Goal: Task Accomplishment & Management: Complete application form

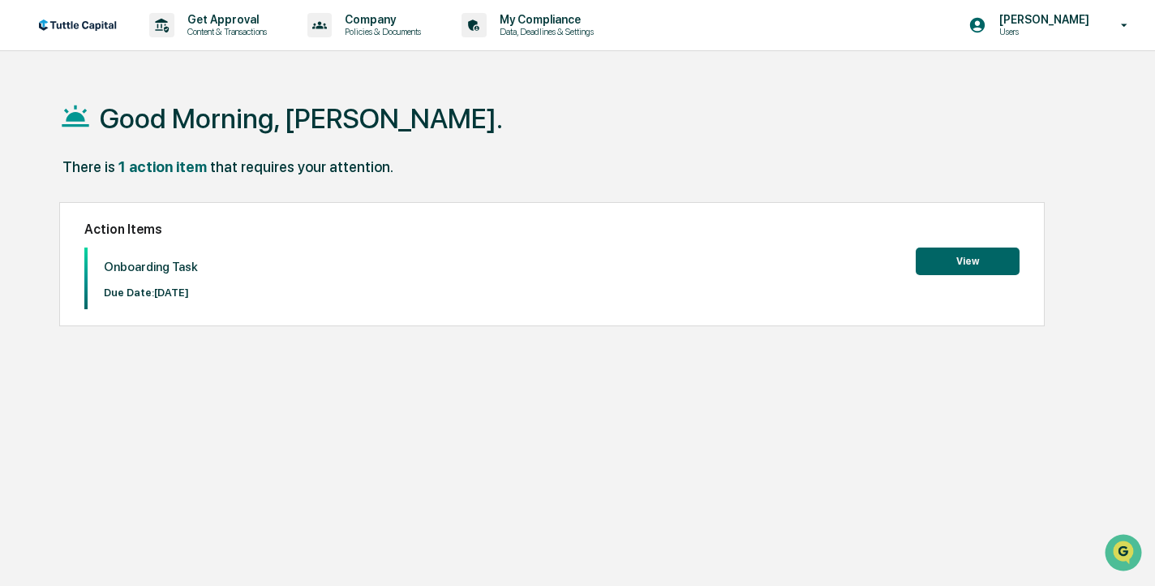
click at [952, 265] on button "View" at bounding box center [968, 261] width 104 height 28
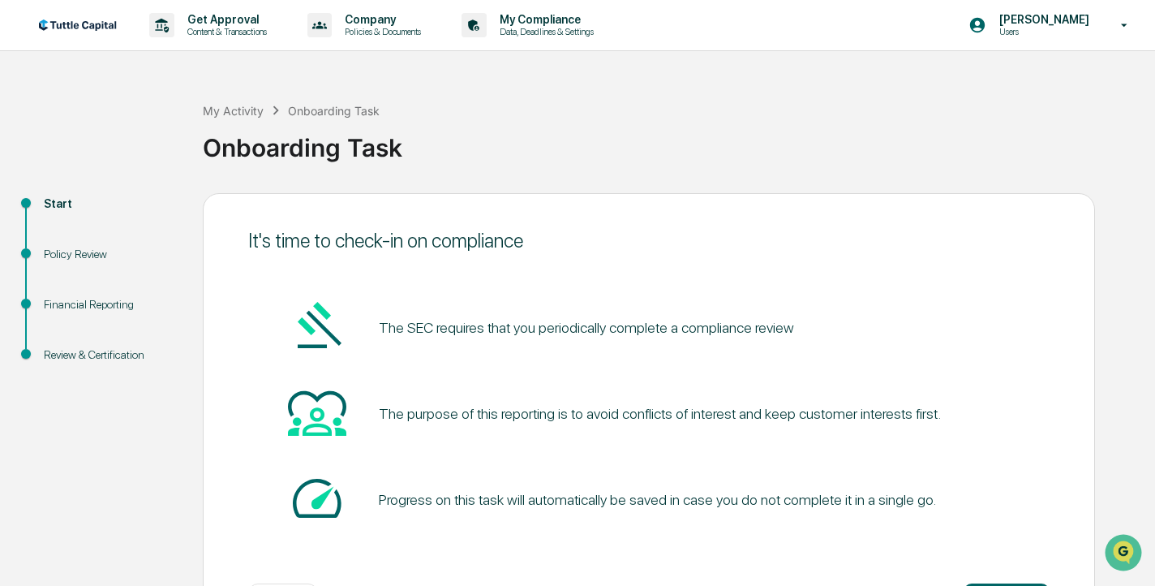
scroll to position [68, 0]
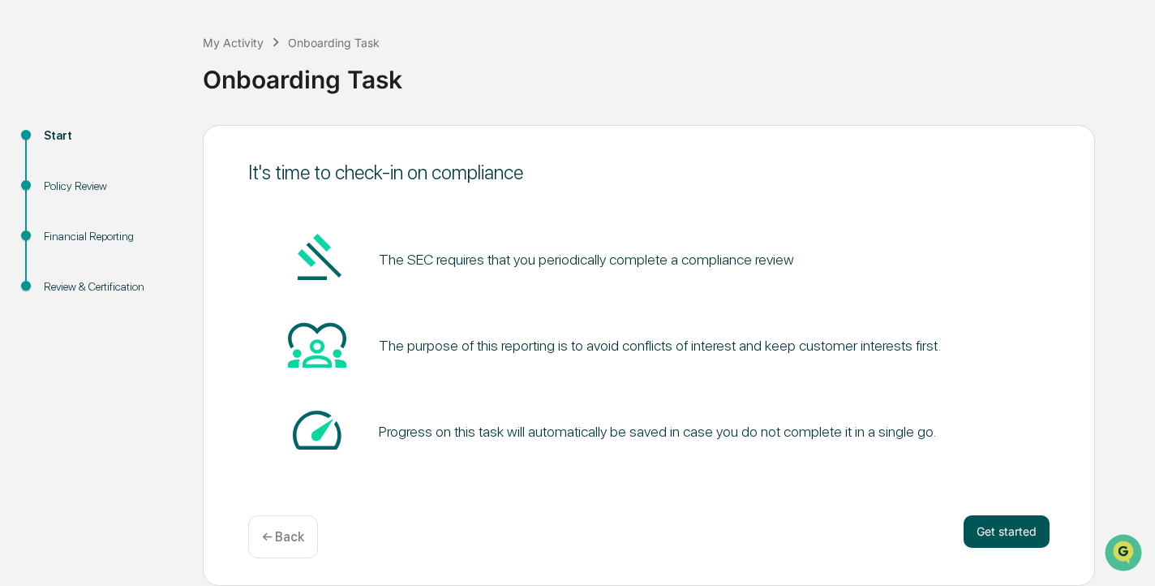
click at [992, 529] on button "Get started" at bounding box center [1007, 531] width 86 height 32
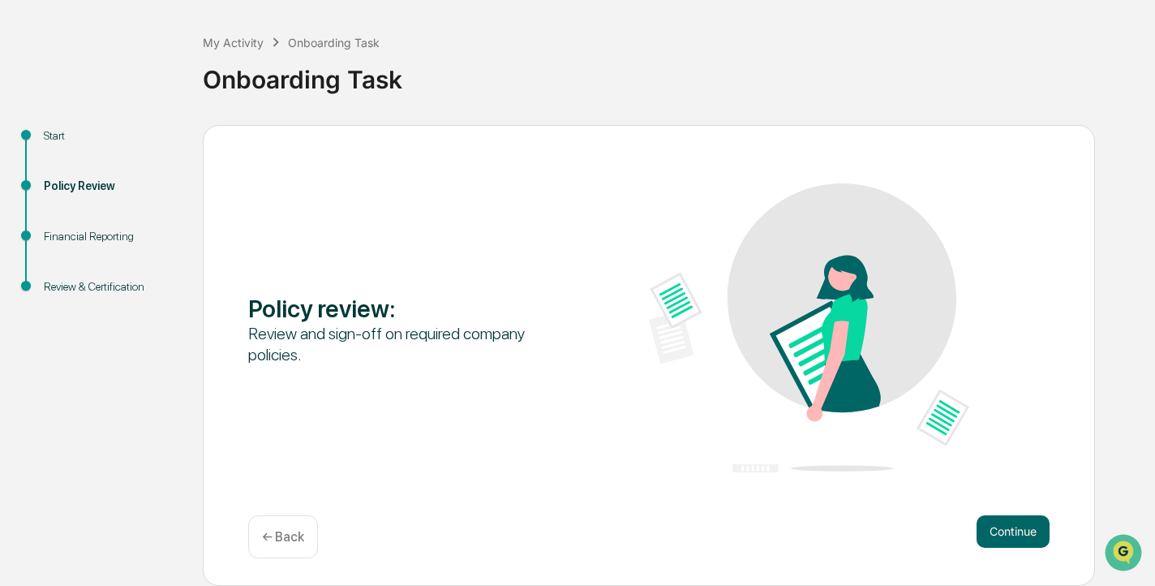
click at [992, 529] on button "Continue" at bounding box center [1013, 531] width 73 height 32
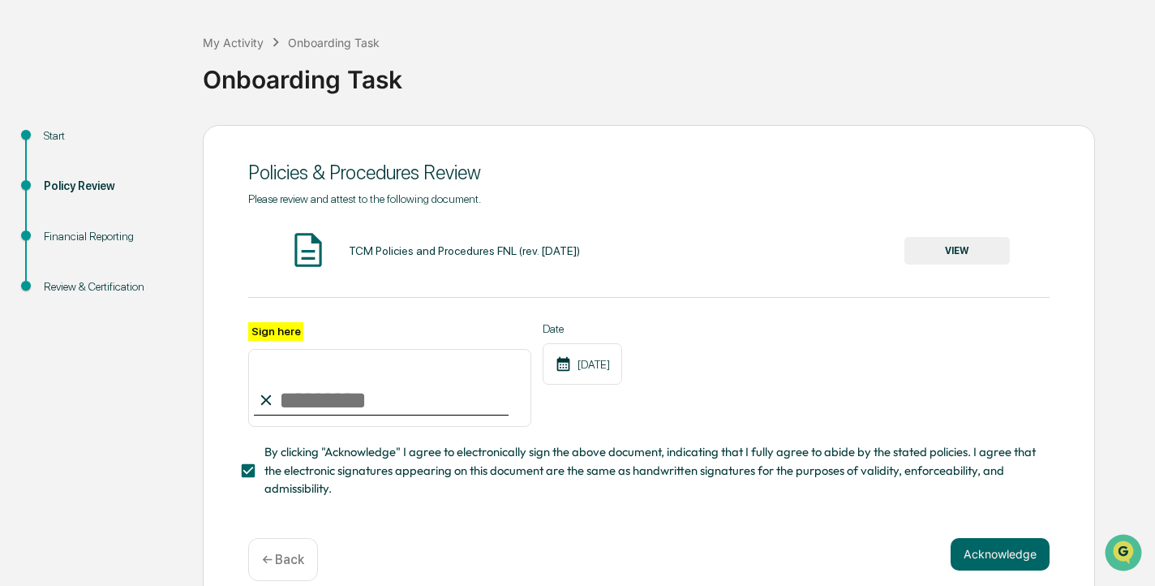
click at [290, 567] on div "← Back" at bounding box center [283, 559] width 70 height 43
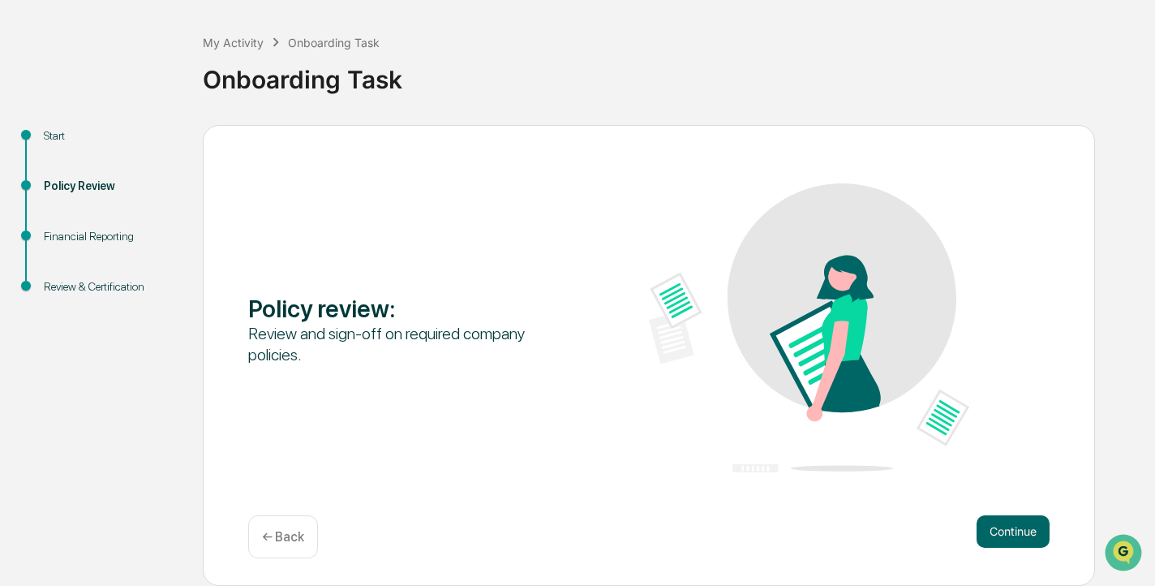
click at [273, 545] on div "← Back" at bounding box center [283, 536] width 70 height 43
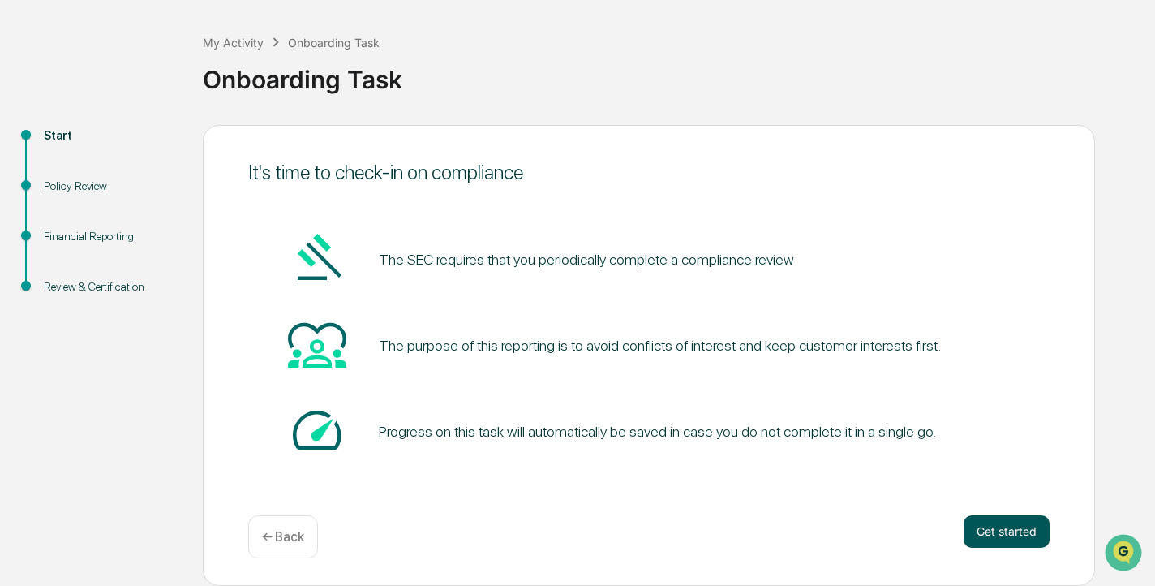
click at [1009, 534] on button "Get started" at bounding box center [1007, 531] width 86 height 32
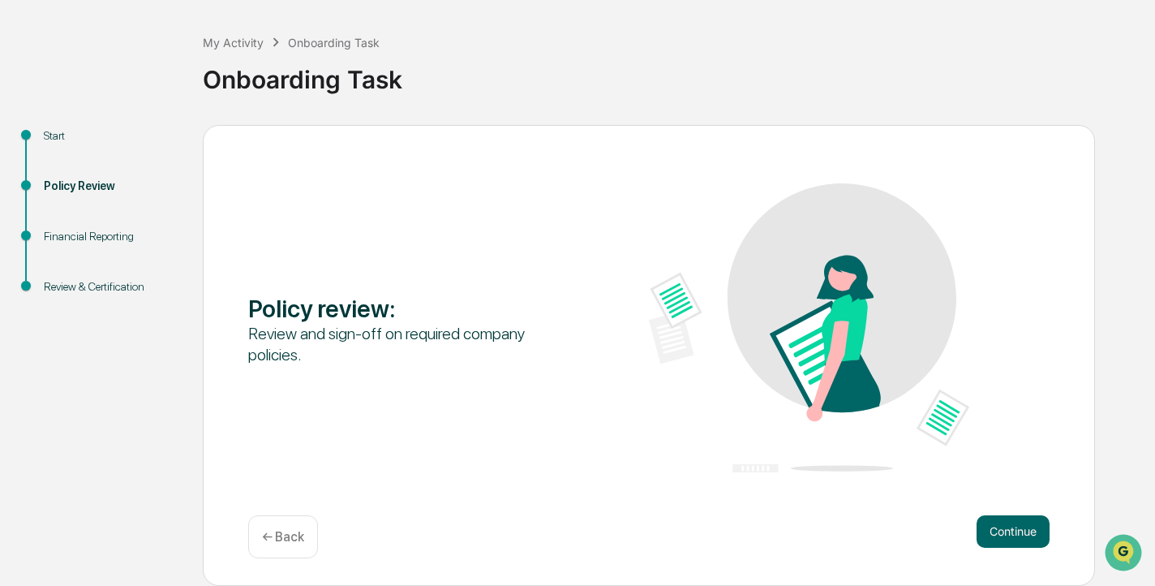
click at [1009, 534] on button "Continue" at bounding box center [1013, 531] width 73 height 32
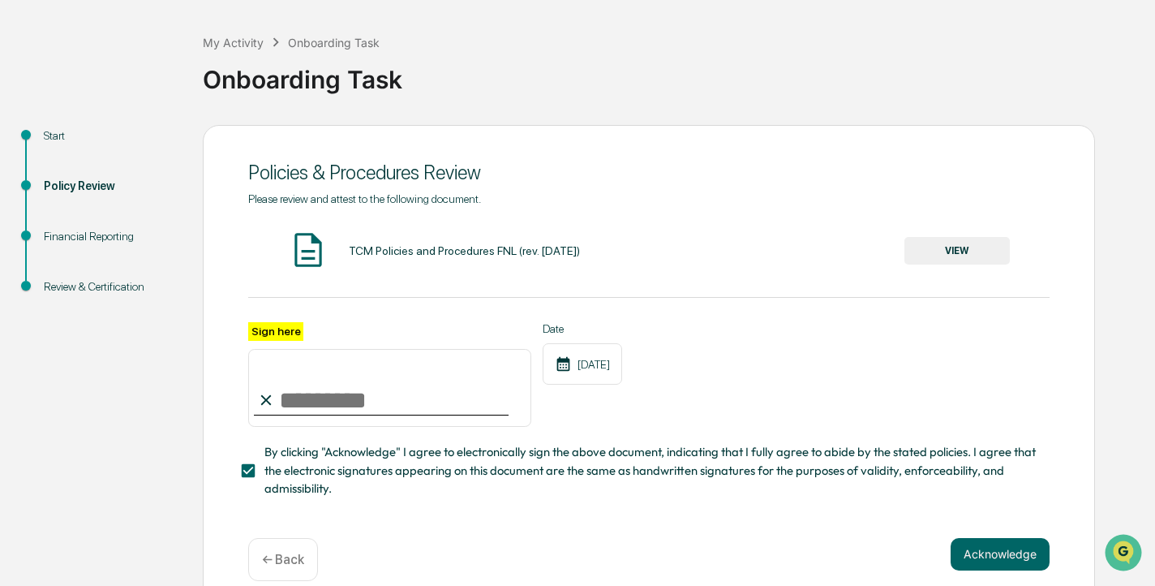
click at [962, 252] on button "VIEW" at bounding box center [957, 251] width 105 height 28
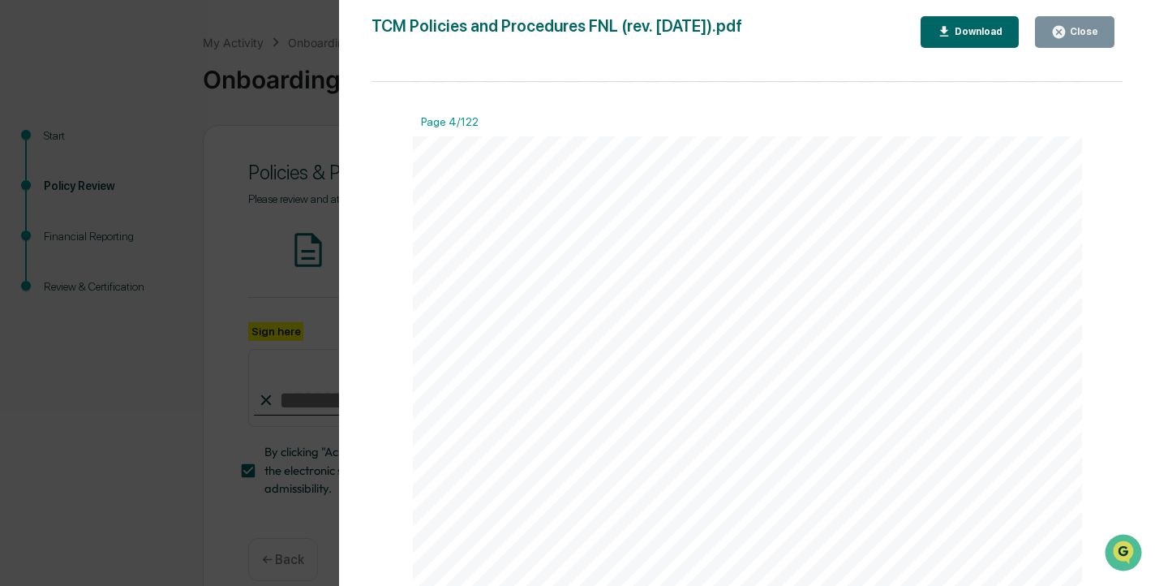
scroll to position [2967, 0]
click at [285, 187] on div "Version History [DATE] 05:35 PM [PERSON_NAME] TCM Policies and Procedures FNL (…" at bounding box center [577, 293] width 1155 height 586
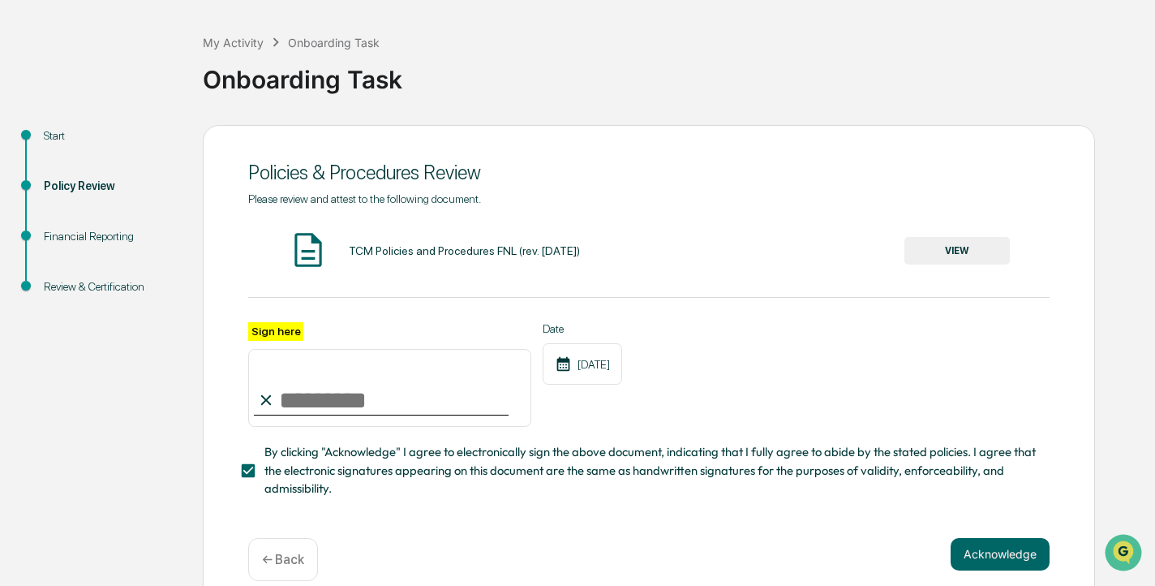
click at [949, 243] on button "VIEW" at bounding box center [957, 251] width 105 height 28
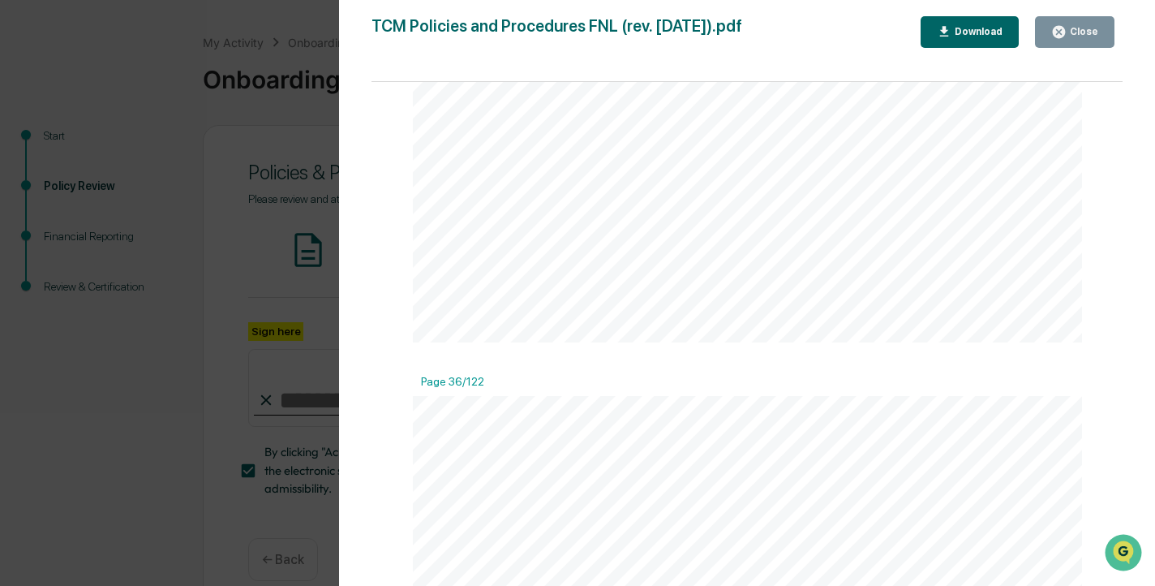
scroll to position [31935, 0]
click at [952, 33] on div "Download" at bounding box center [977, 31] width 51 height 11
click at [1072, 41] on button "Close" at bounding box center [1075, 32] width 80 height 32
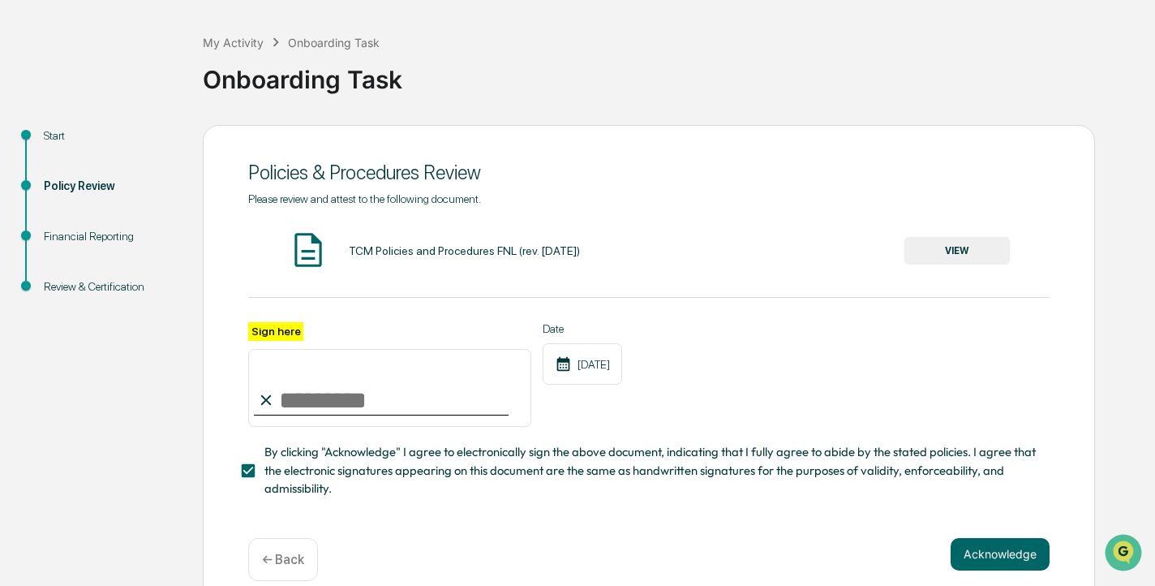
click at [304, 396] on input "Sign here" at bounding box center [389, 388] width 283 height 78
type input "**********"
click at [996, 549] on button "Acknowledge" at bounding box center [1000, 554] width 99 height 32
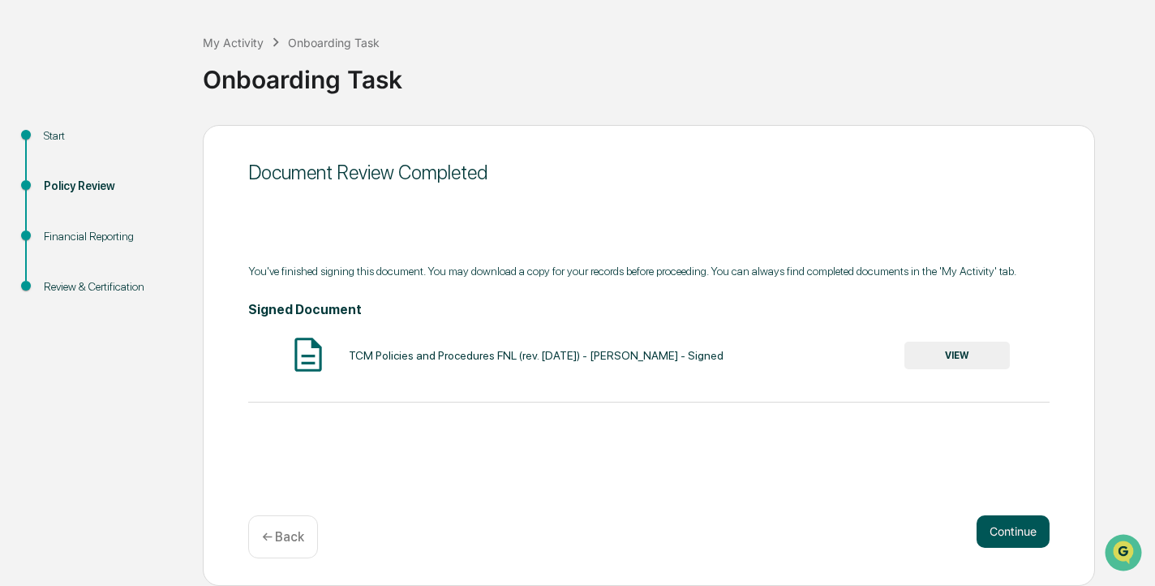
click at [1021, 536] on button "Continue" at bounding box center [1013, 531] width 73 height 32
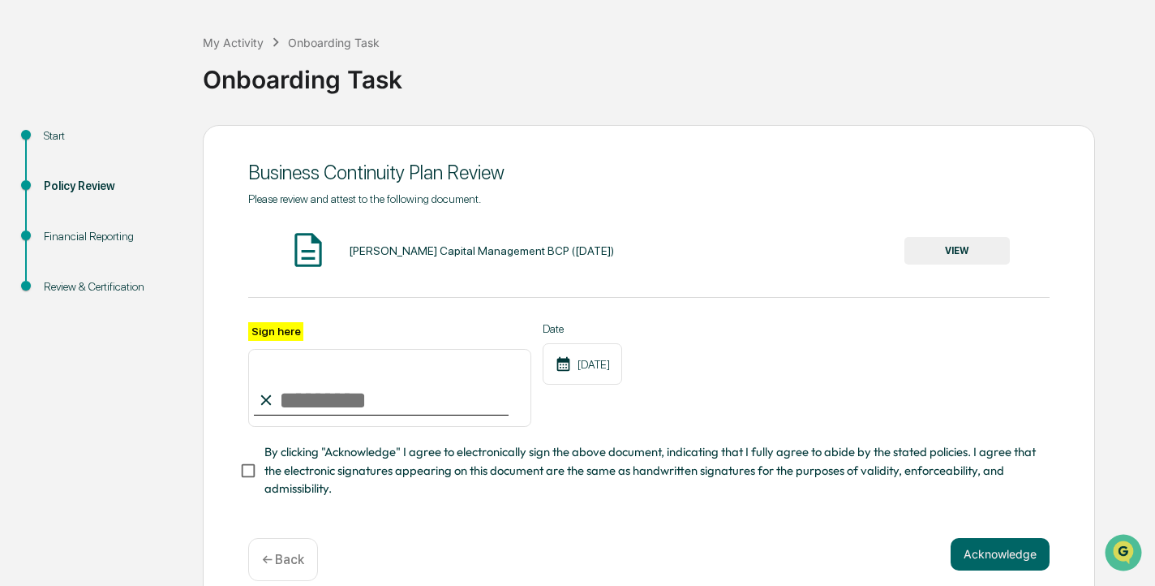
click at [942, 256] on button "VIEW" at bounding box center [957, 251] width 105 height 28
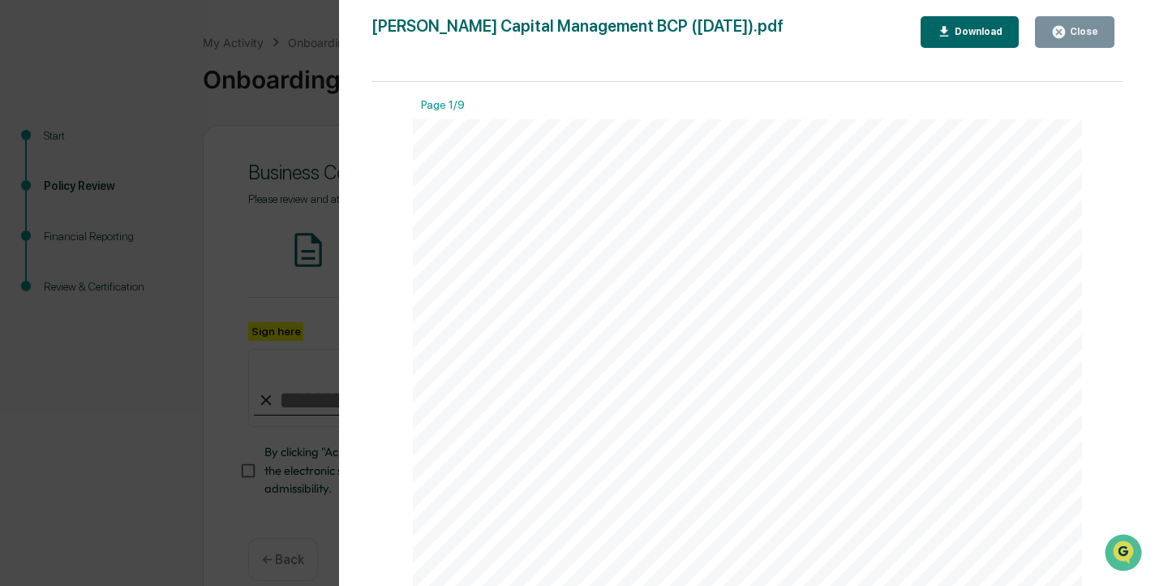
scroll to position [0, 0]
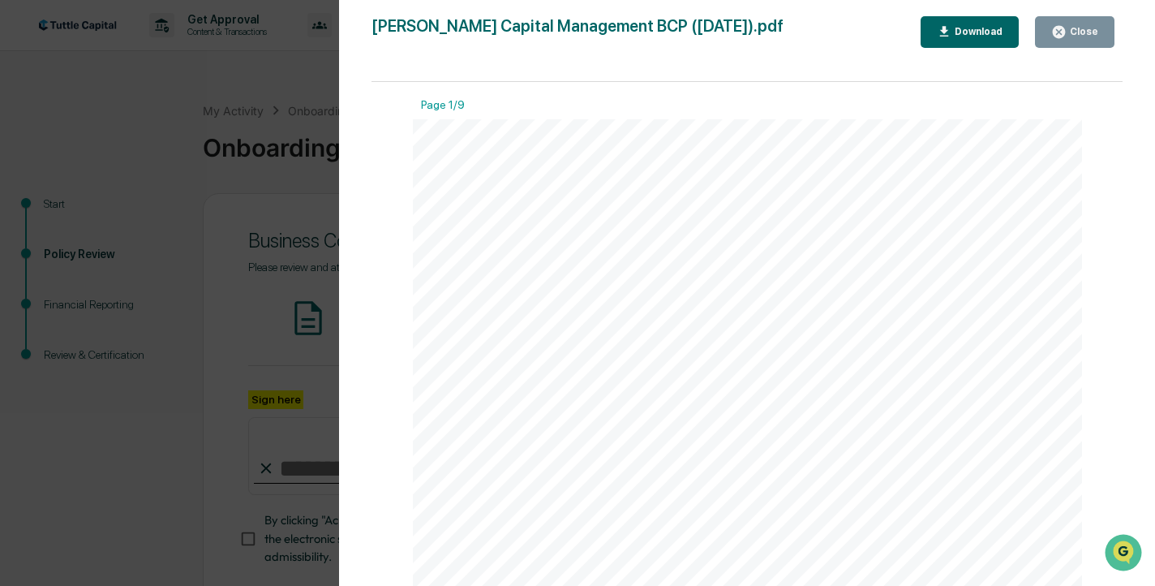
click at [979, 32] on div "Download" at bounding box center [977, 31] width 51 height 11
click at [1094, 24] on div "Close" at bounding box center [1075, 31] width 47 height 15
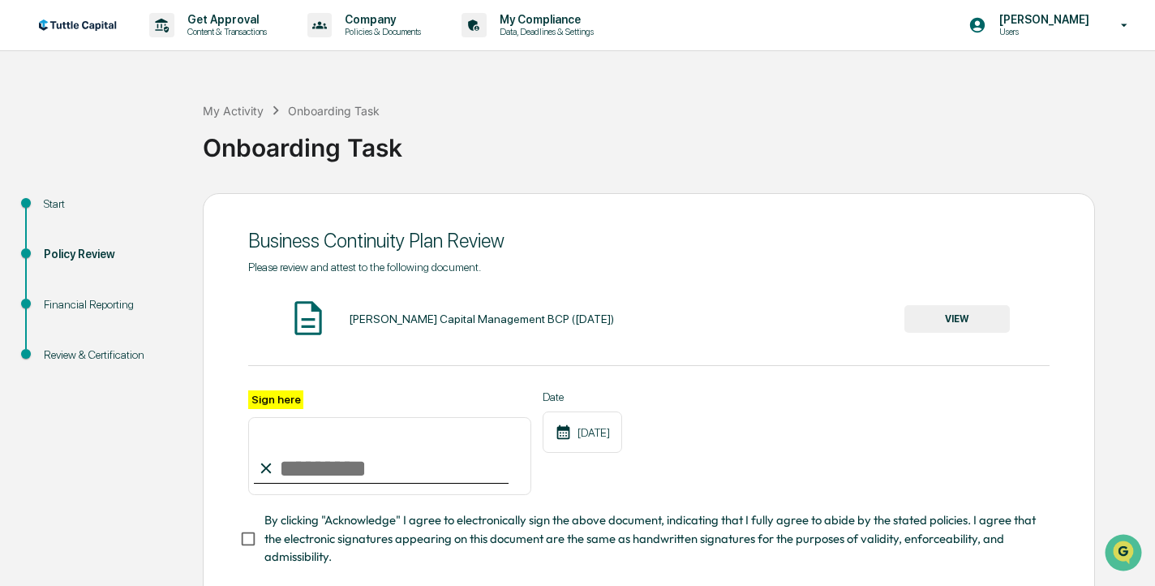
click at [340, 463] on input "Sign here" at bounding box center [389, 456] width 283 height 78
type input "*****"
type input "**********"
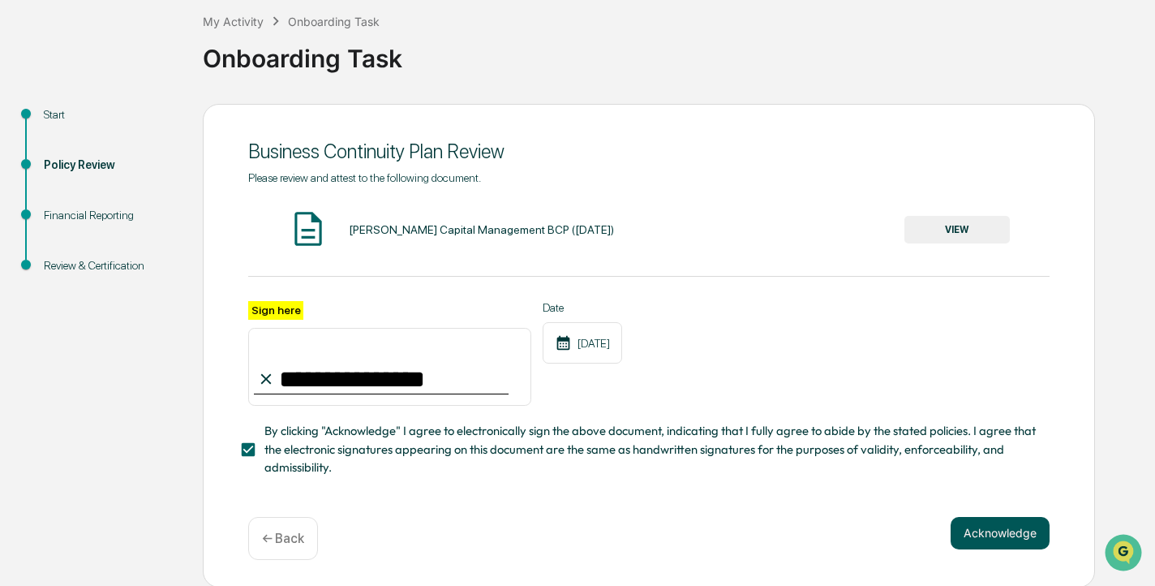
click at [993, 532] on button "Acknowledge" at bounding box center [1000, 533] width 99 height 32
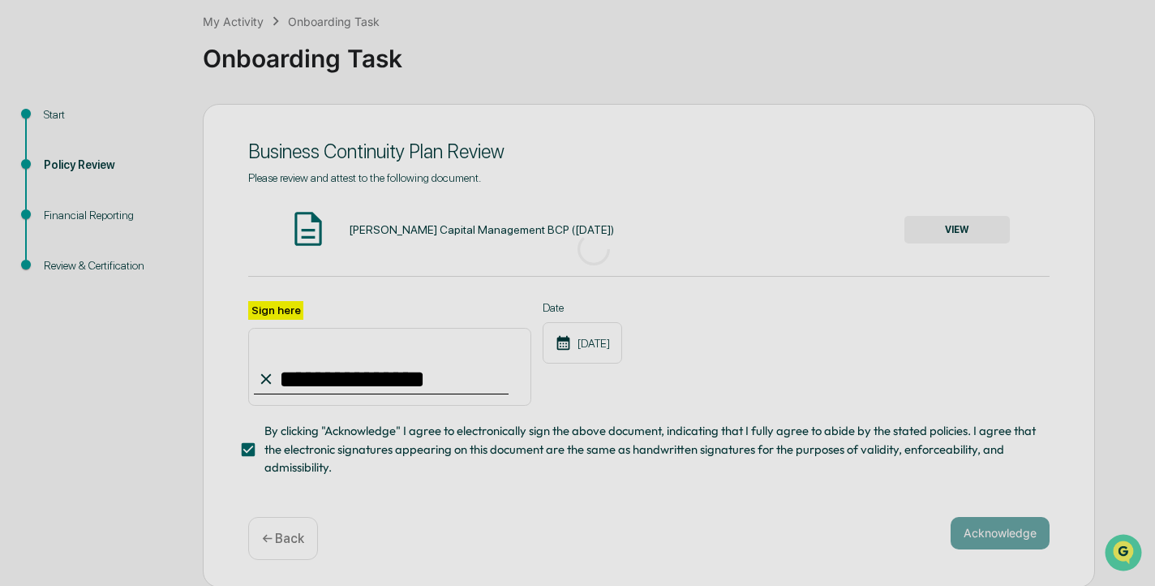
scroll to position [68, 0]
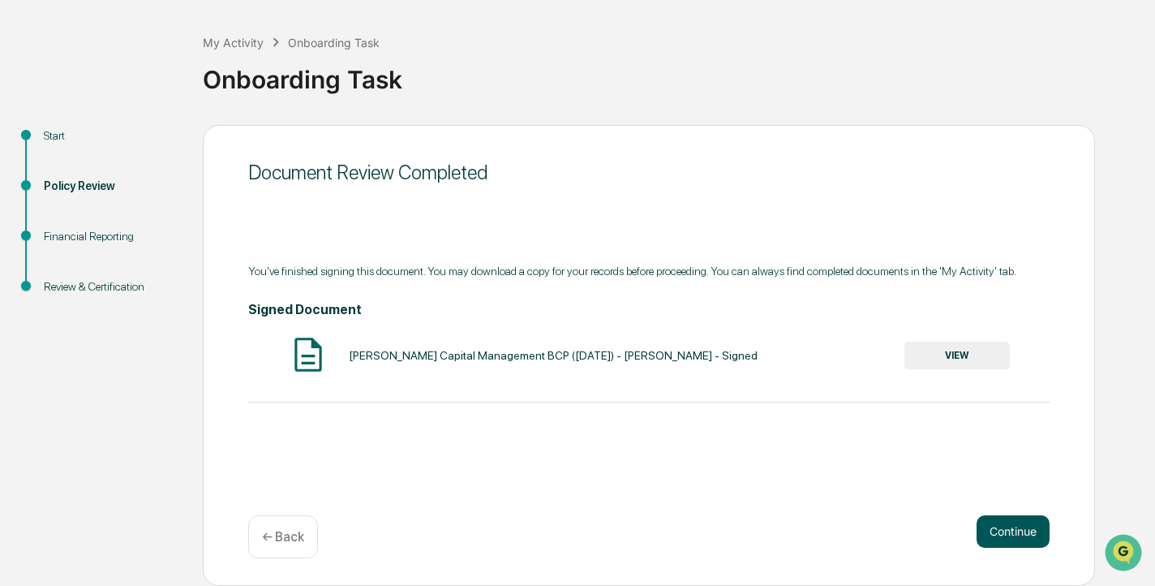
click at [1006, 529] on button "Continue" at bounding box center [1013, 531] width 73 height 32
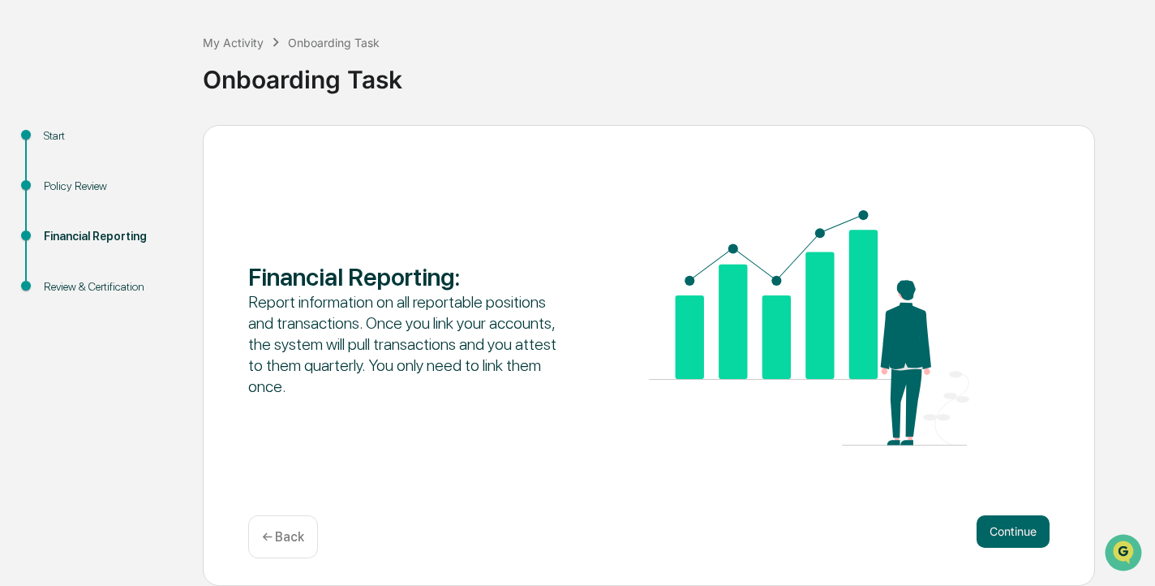
click at [1006, 529] on button "Continue" at bounding box center [1013, 531] width 73 height 32
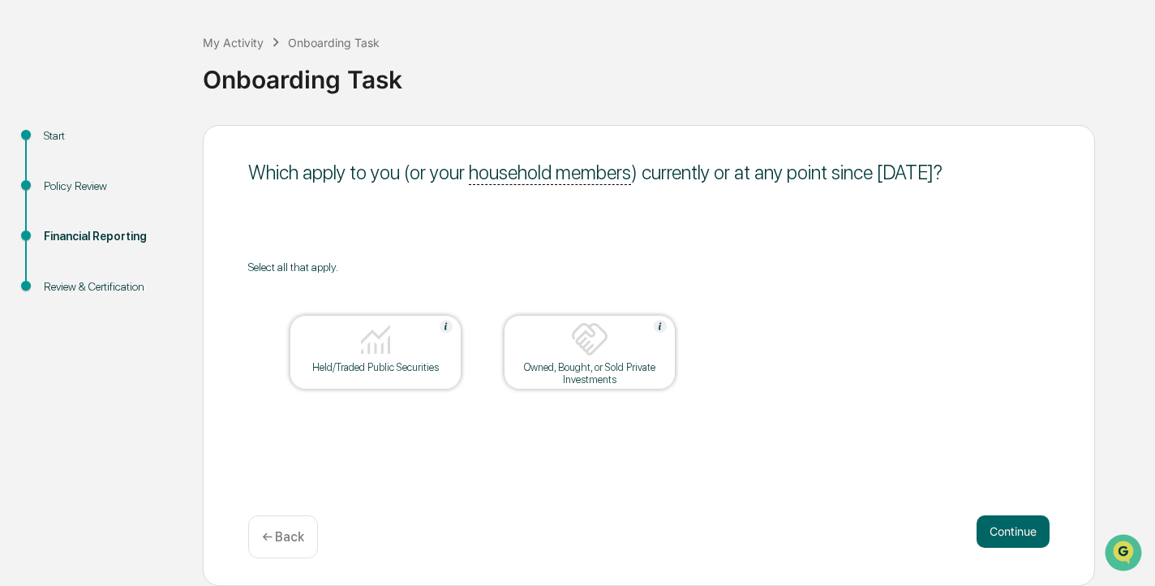
click at [387, 338] on img at bounding box center [375, 339] width 39 height 39
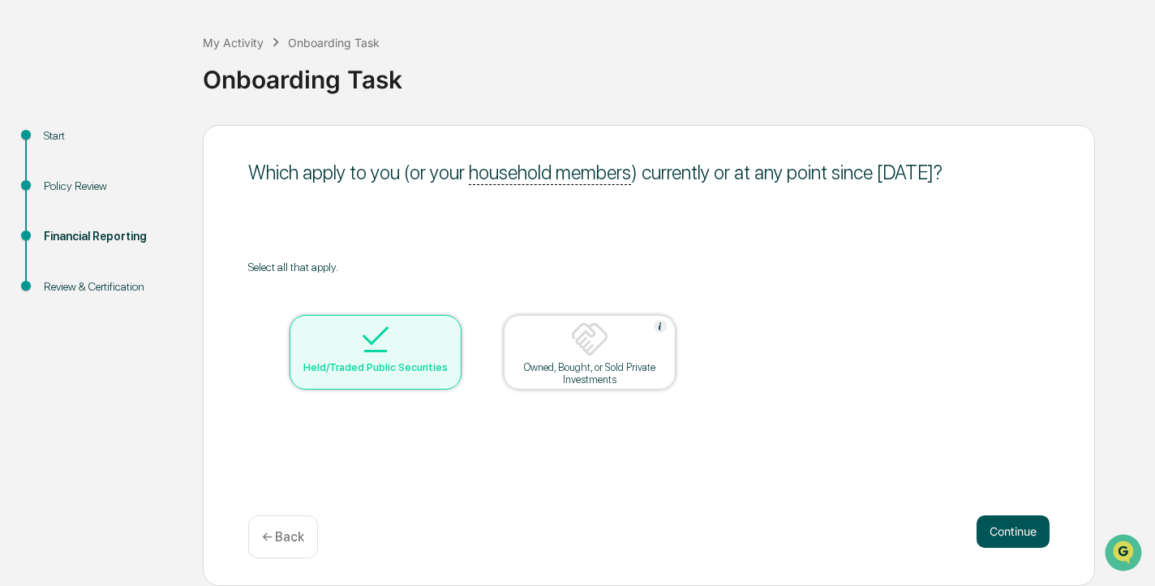
click at [1025, 537] on button "Continue" at bounding box center [1013, 531] width 73 height 32
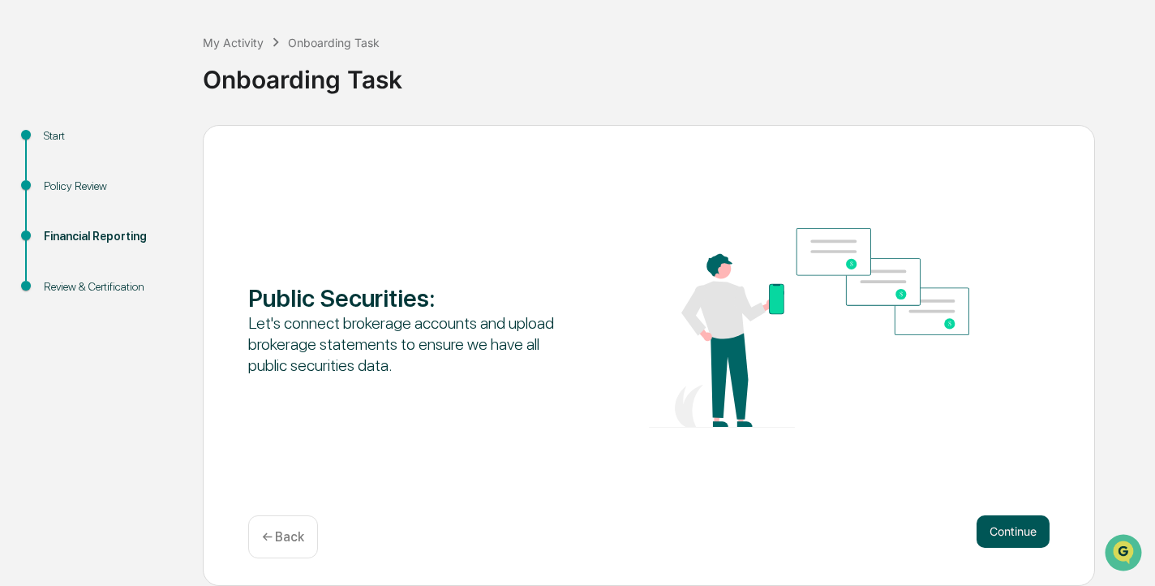
click at [1016, 527] on button "Continue" at bounding box center [1013, 531] width 73 height 32
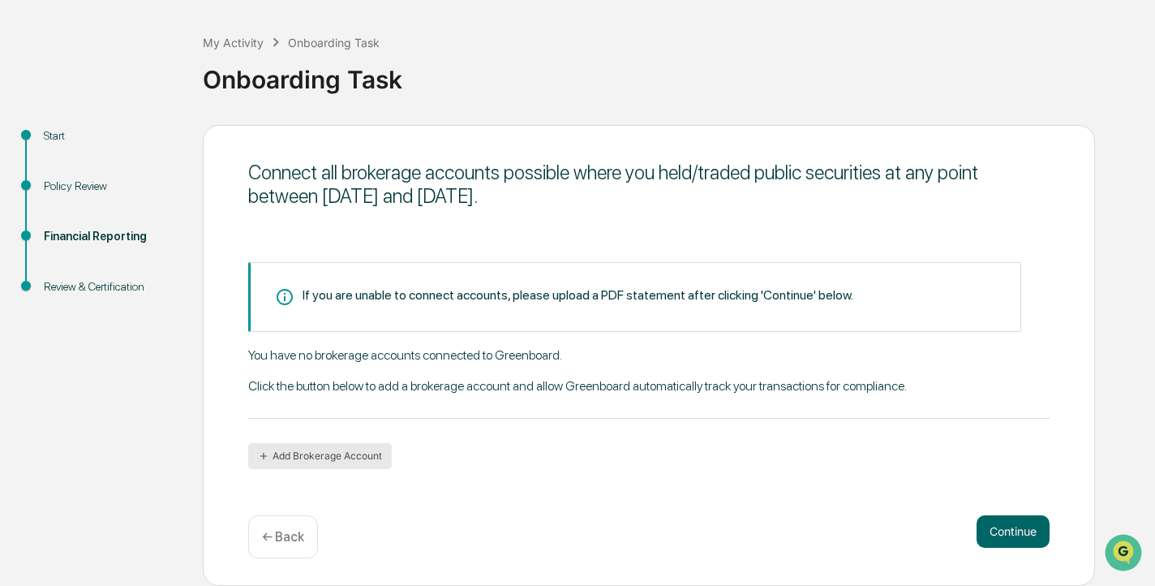
click at [326, 457] on button "Add Brokerage Account" at bounding box center [320, 456] width 144 height 26
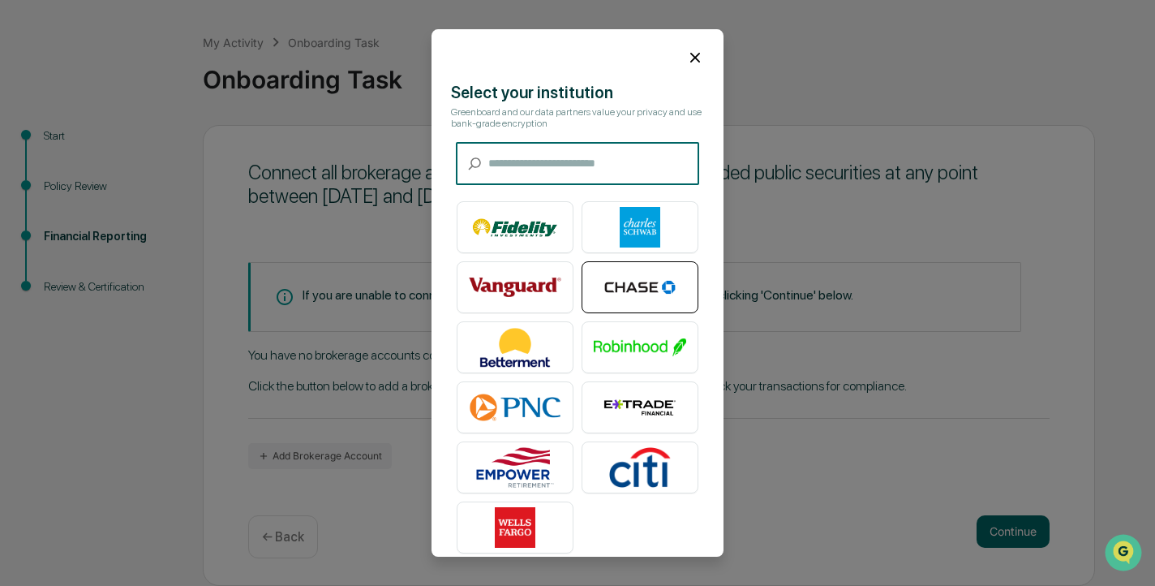
scroll to position [17, 0]
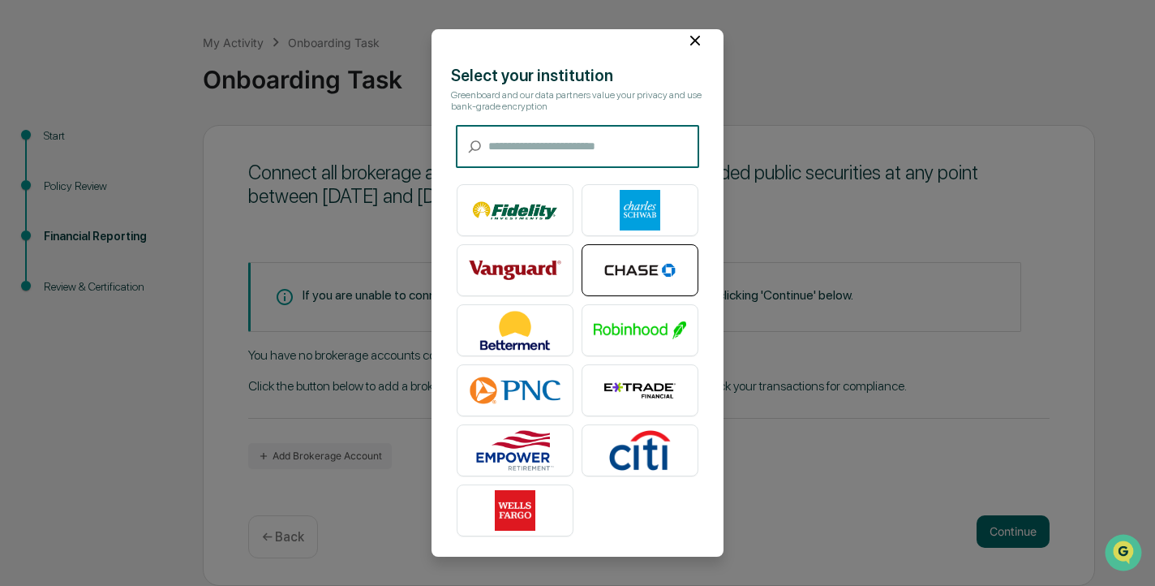
click at [656, 275] on img at bounding box center [640, 271] width 93 height 41
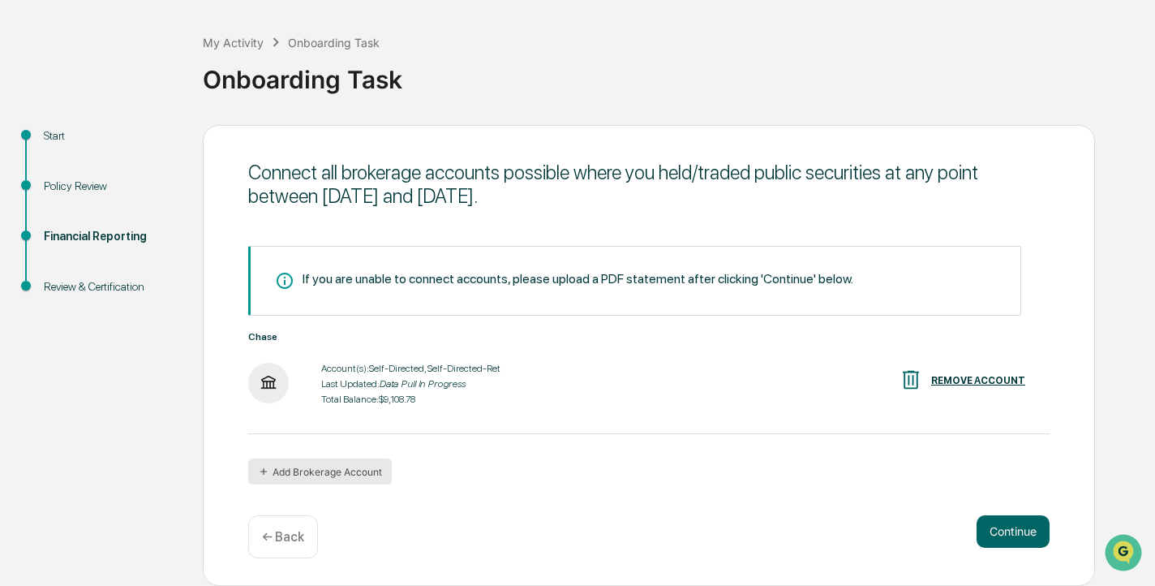
click at [358, 469] on button "Add Brokerage Account" at bounding box center [320, 471] width 144 height 26
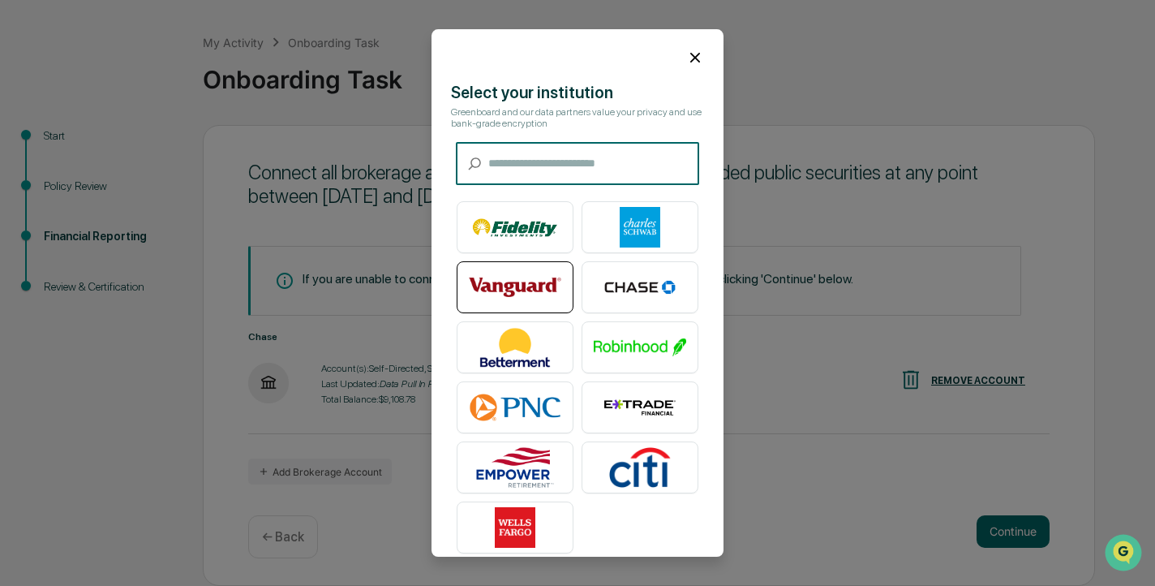
click at [530, 287] on img at bounding box center [515, 288] width 93 height 41
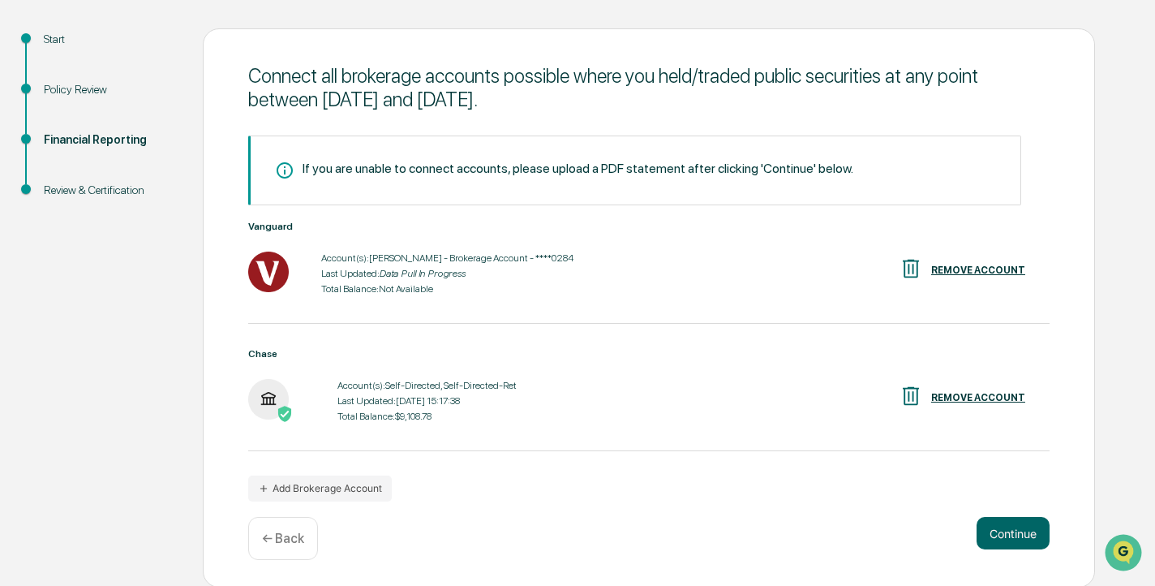
scroll to position [166, 0]
click at [338, 488] on button "Add Brokerage Account" at bounding box center [320, 488] width 144 height 26
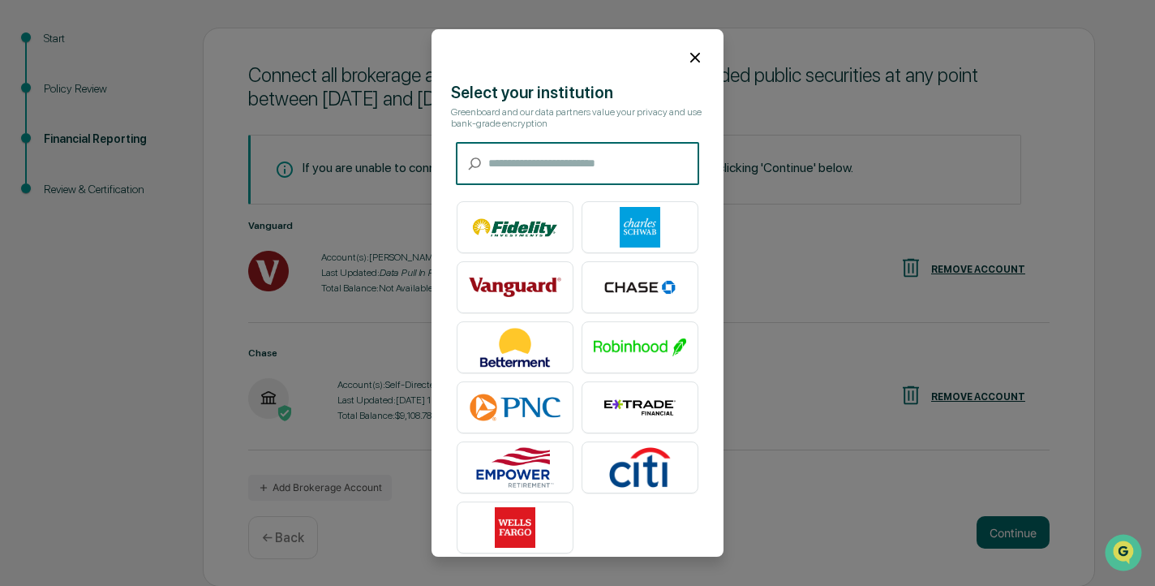
click at [568, 156] on input "text" at bounding box center [593, 163] width 211 height 43
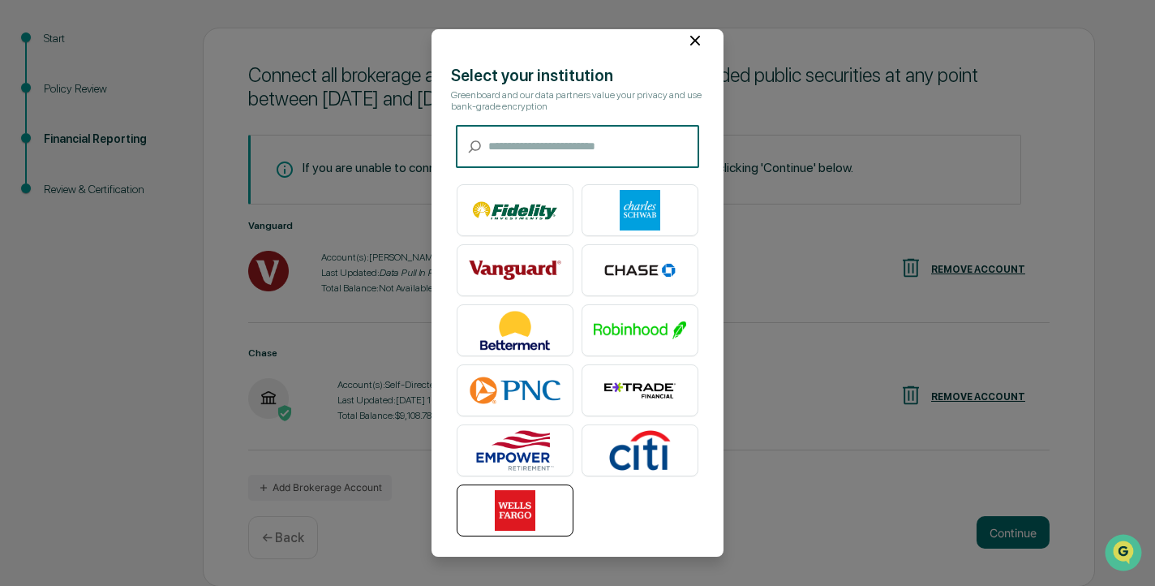
click at [525, 493] on img at bounding box center [515, 511] width 93 height 41
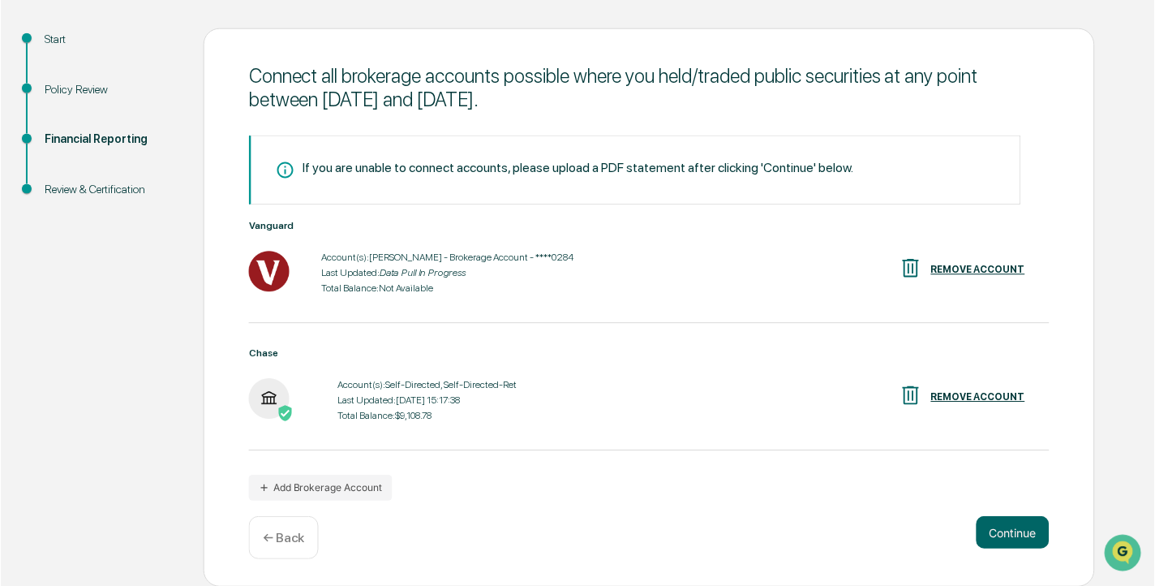
scroll to position [67, 0]
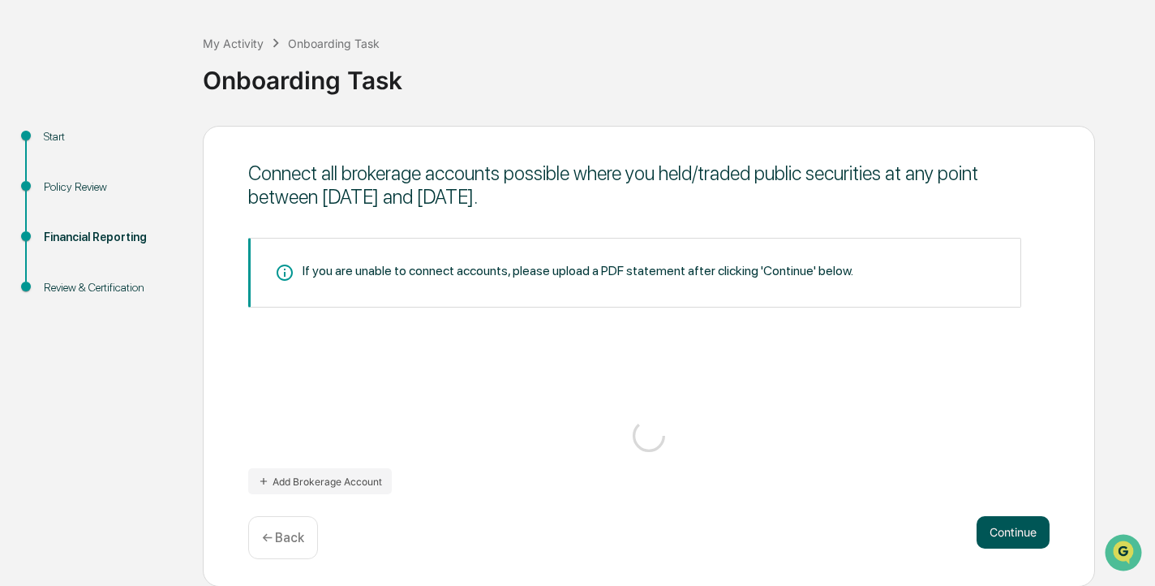
click at [1026, 529] on button "Continue" at bounding box center [1013, 532] width 73 height 32
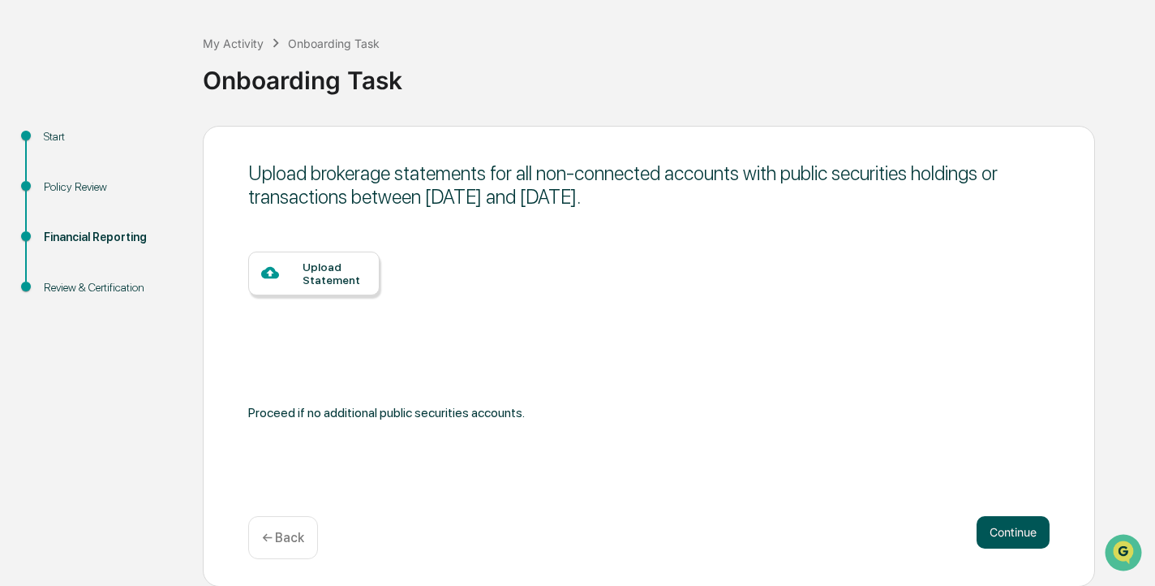
click at [988, 536] on button "Continue" at bounding box center [1013, 532] width 73 height 32
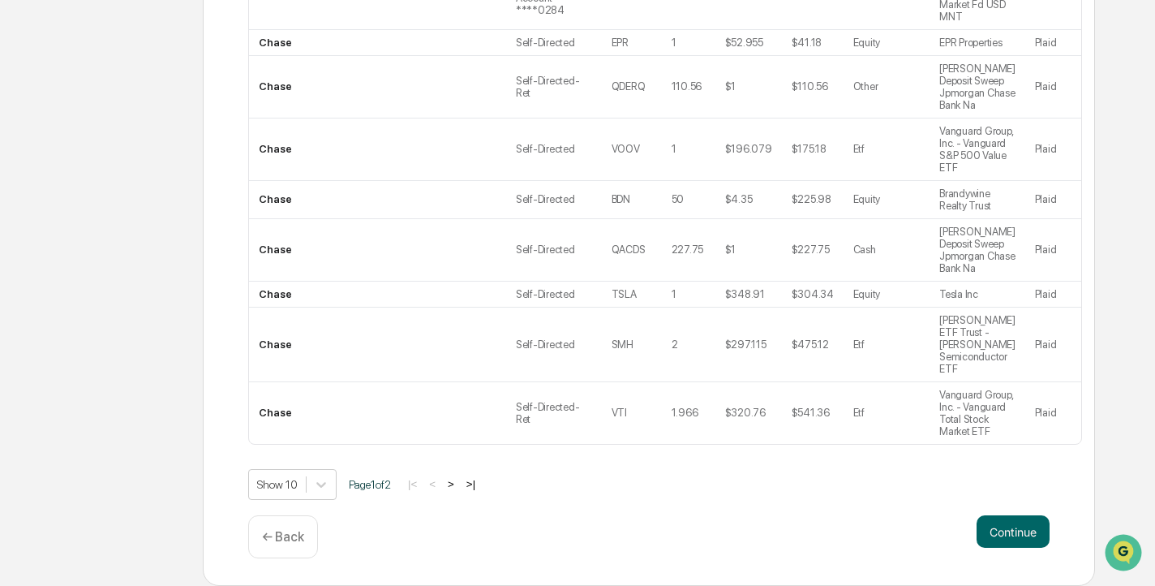
scroll to position [616, 0]
click at [1022, 526] on button "Continue" at bounding box center [1013, 531] width 73 height 32
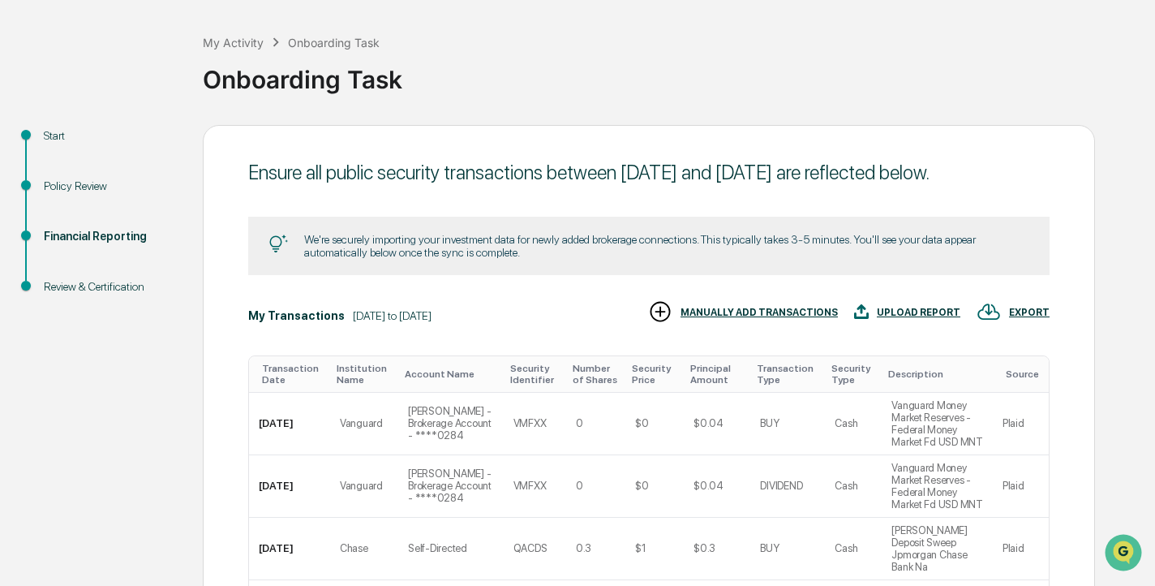
scroll to position [555, 0]
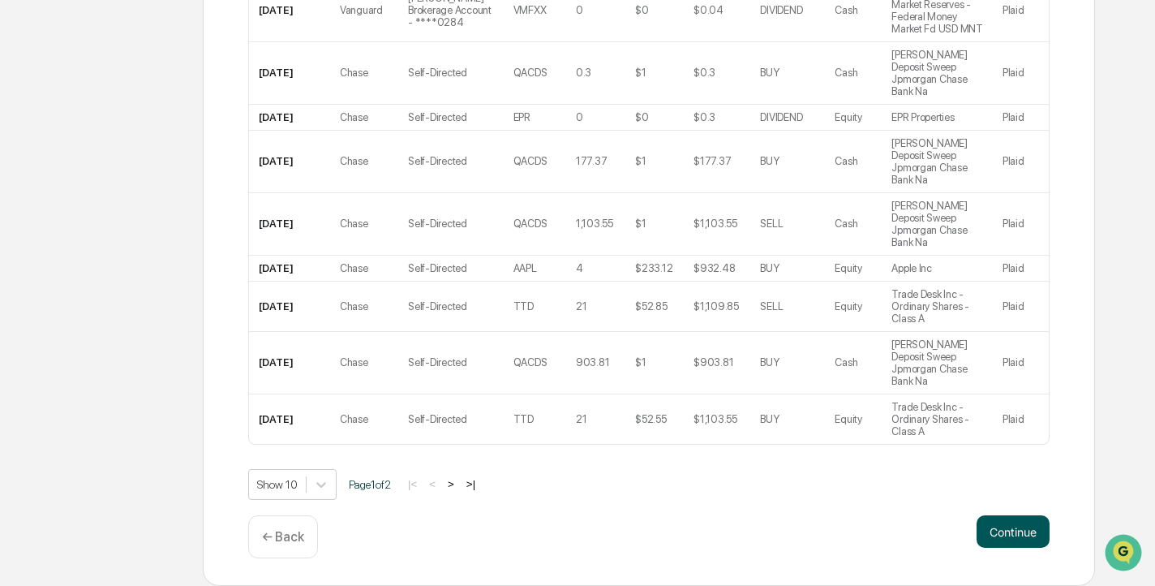
click at [1025, 534] on button "Continue" at bounding box center [1013, 531] width 73 height 32
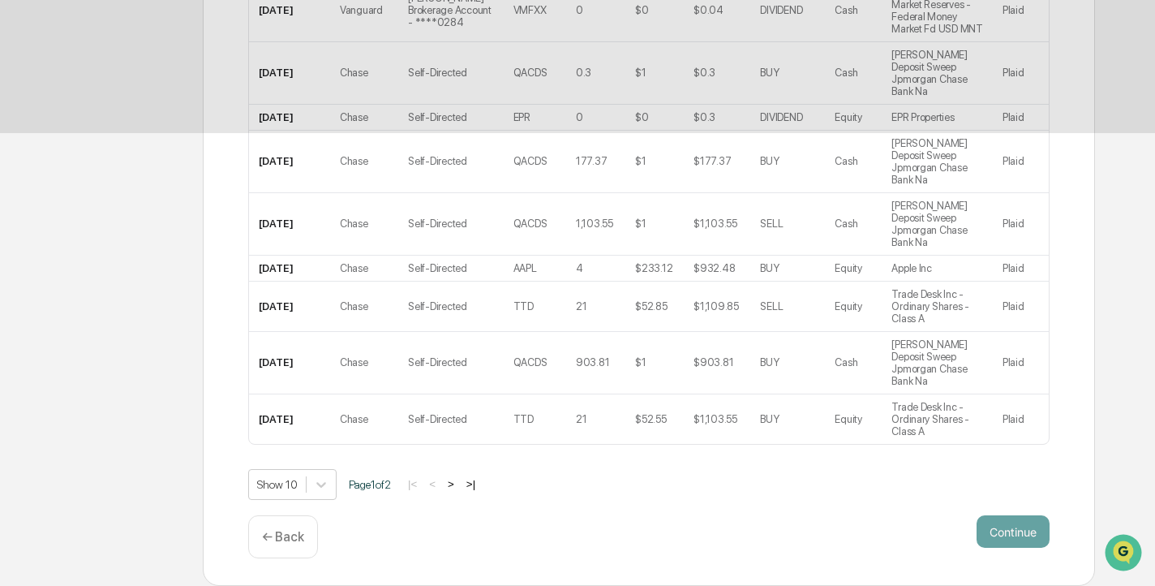
scroll to position [119, 0]
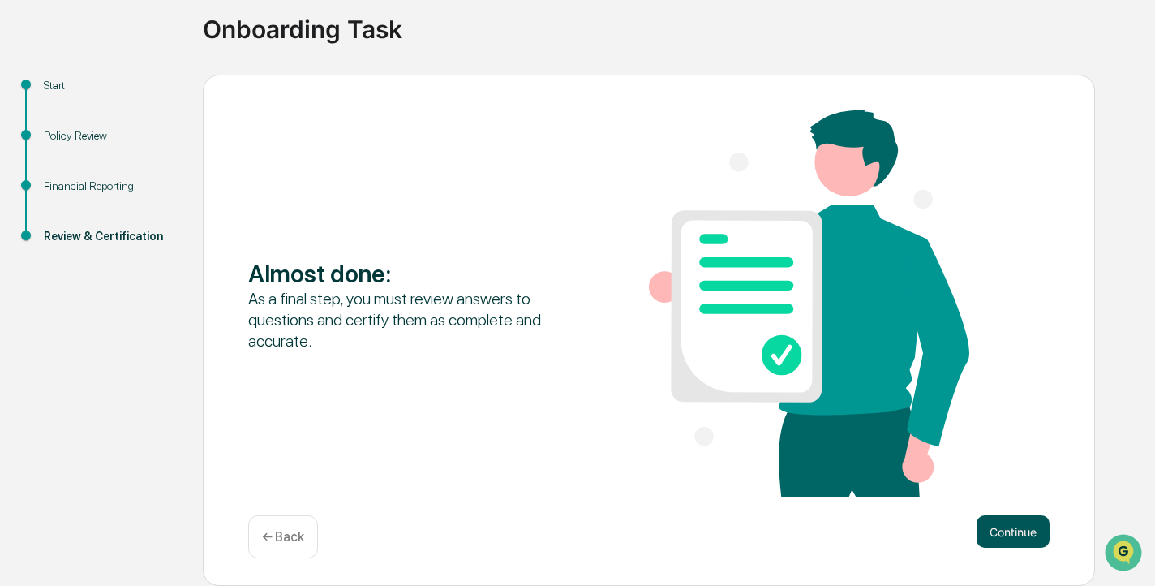
click at [1023, 534] on button "Continue" at bounding box center [1013, 531] width 73 height 32
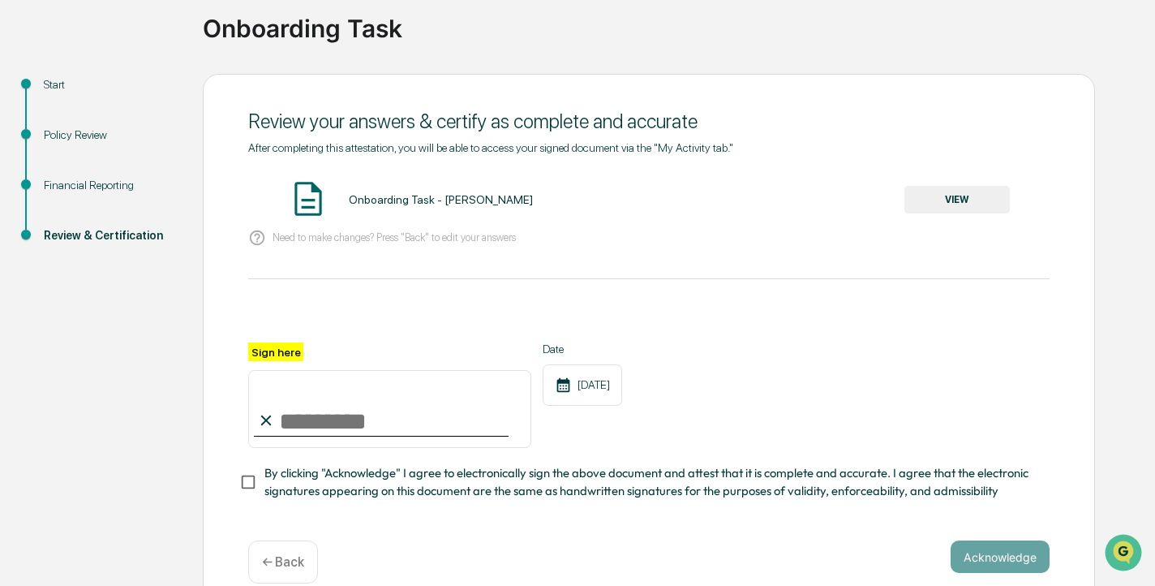
click at [411, 421] on input "Sign here" at bounding box center [389, 409] width 283 height 78
type input "**********"
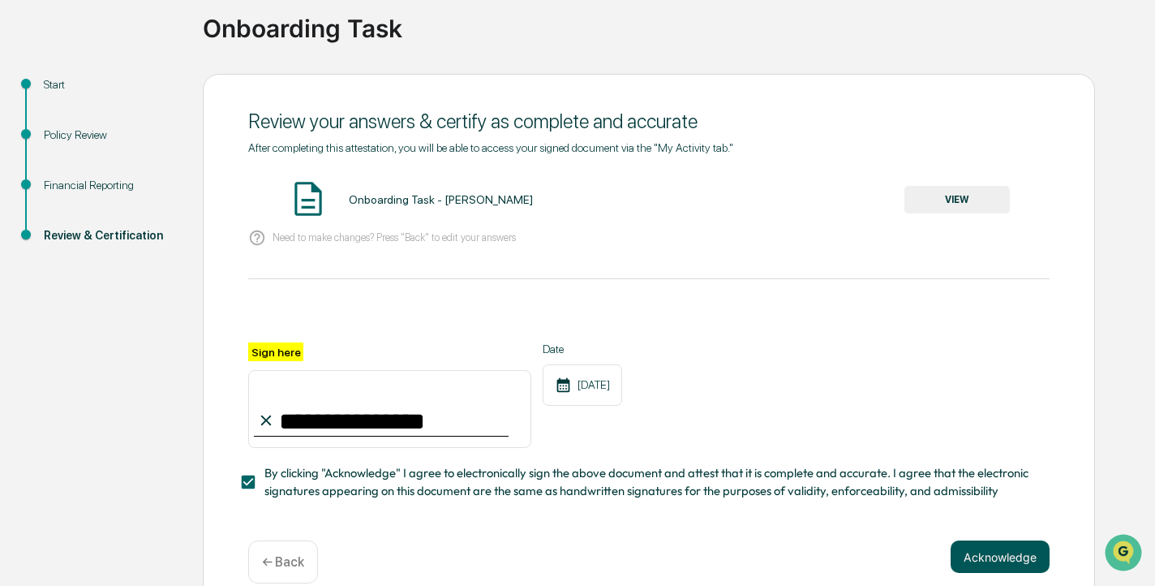
click at [1011, 554] on button "Acknowledge" at bounding box center [1000, 556] width 99 height 32
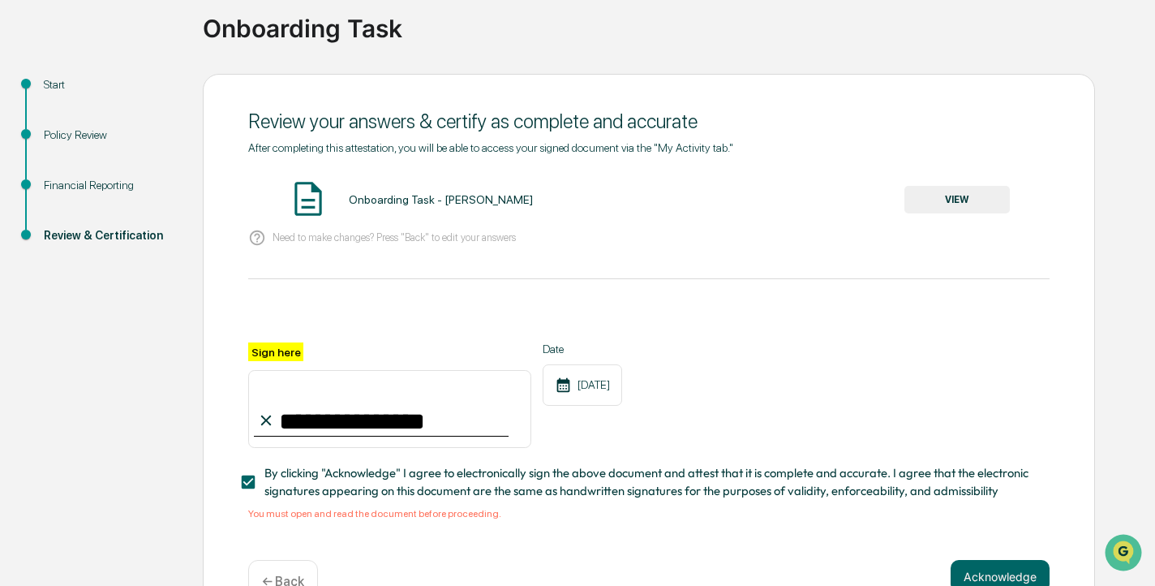
scroll to position [163, 0]
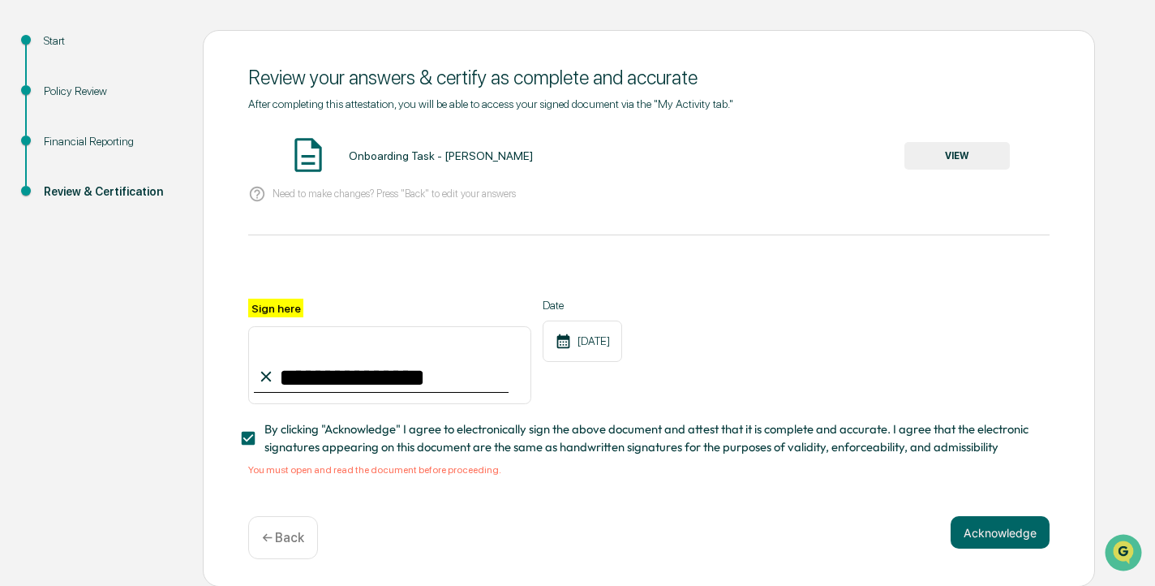
click at [972, 155] on button "VIEW" at bounding box center [957, 156] width 105 height 28
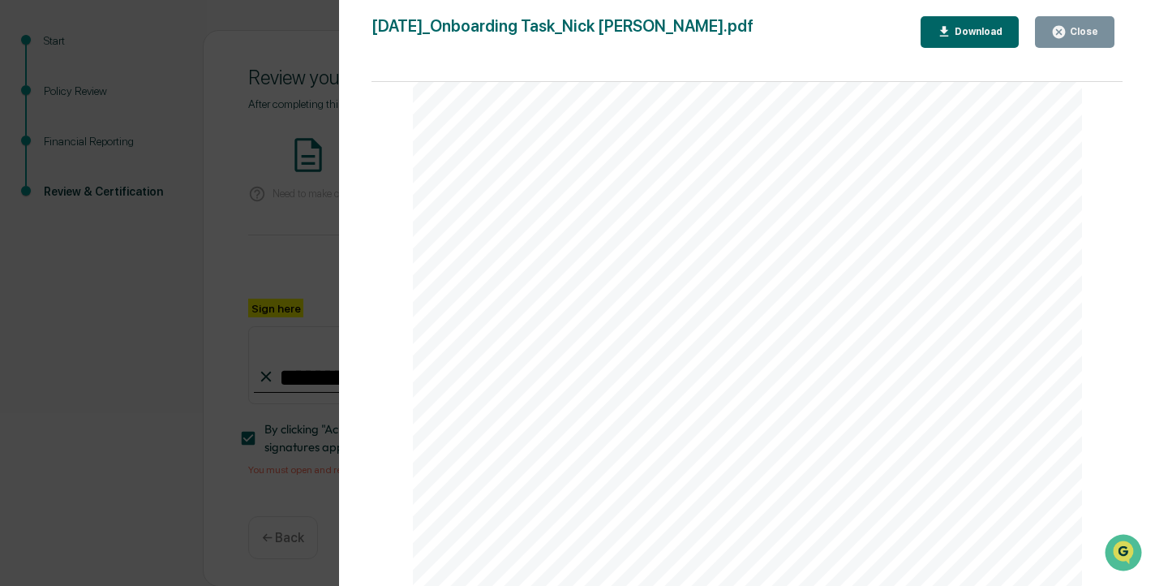
scroll to position [2482, 0]
click at [217, 305] on div "Version History 09/08/2025, 03:29 PM Nick Minter 2025-09-08_Onboarding Task_Nic…" at bounding box center [577, 293] width 1155 height 586
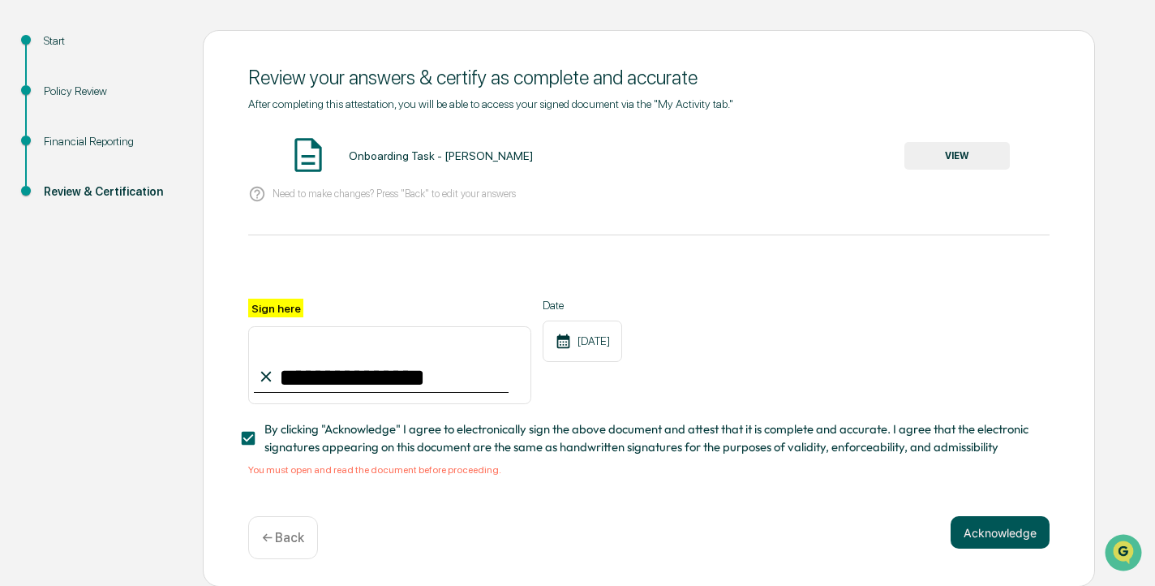
click at [1008, 531] on button "Acknowledge" at bounding box center [1000, 532] width 99 height 32
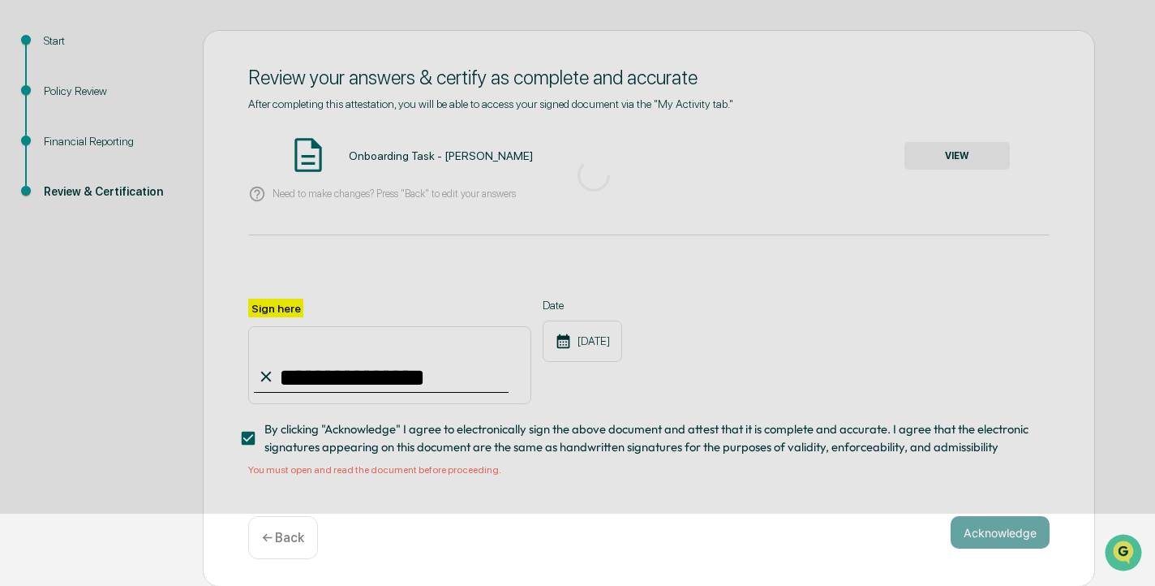
scroll to position [68, 0]
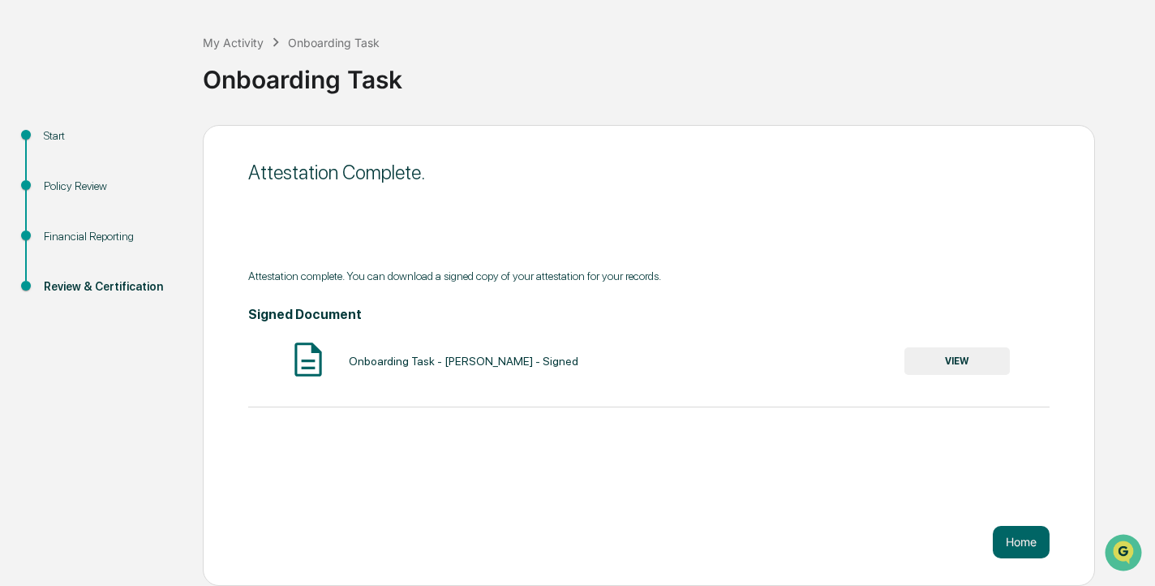
click at [969, 367] on button "VIEW" at bounding box center [957, 361] width 105 height 28
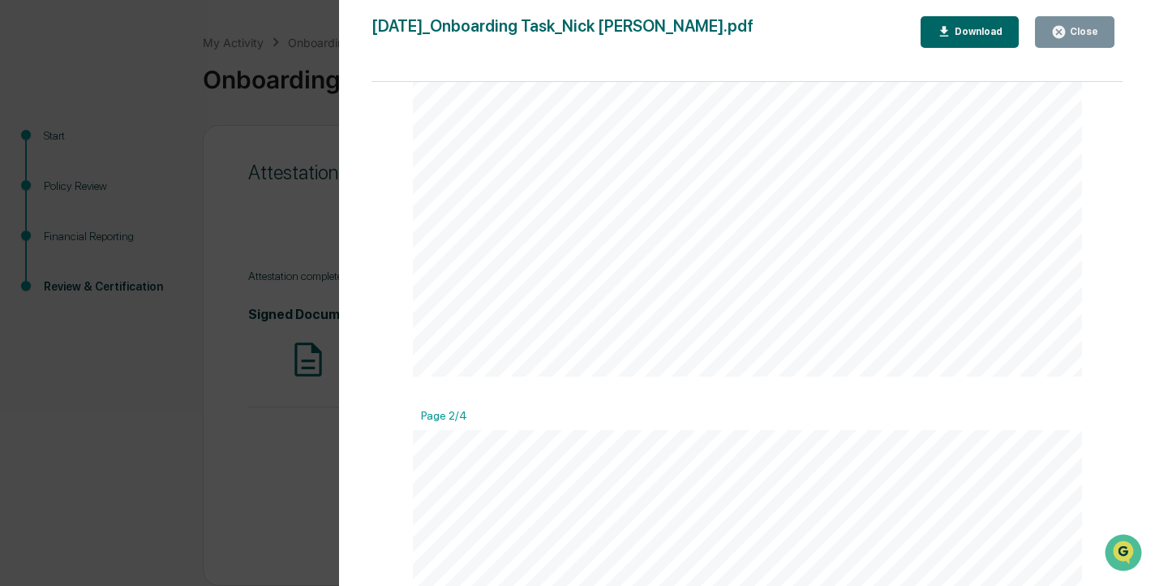
scroll to position [1013, 0]
click at [284, 378] on div "Version History 09/08/2025, 03:29 PM Nick Minter 2025-09-08_Onboarding Task_Nic…" at bounding box center [577, 293] width 1155 height 586
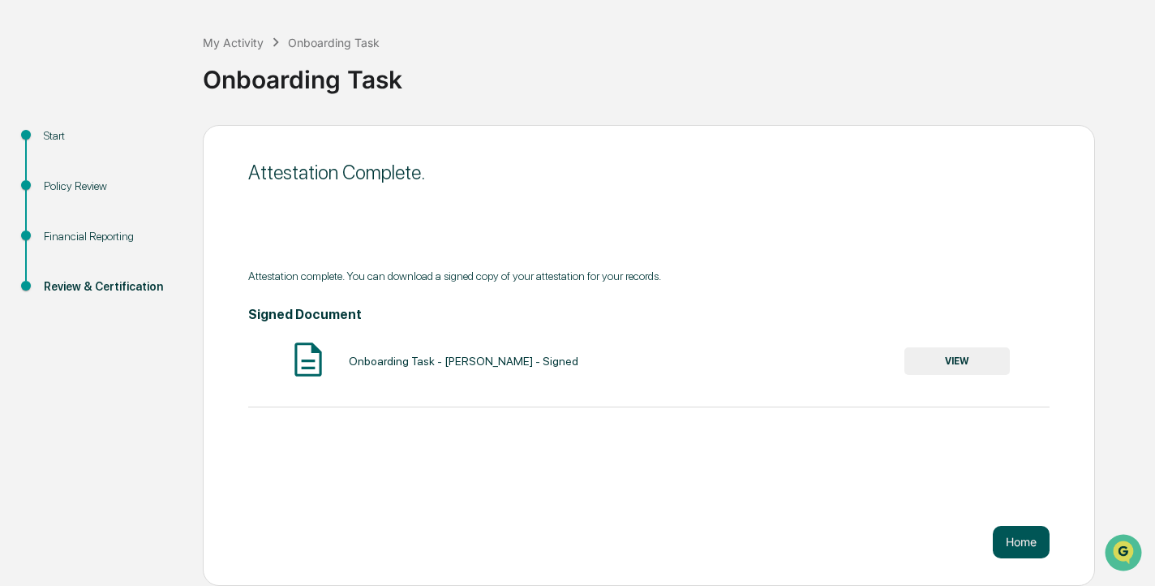
click at [1035, 540] on button "Home" at bounding box center [1021, 542] width 57 height 32
